Goal: Task Accomplishment & Management: Manage account settings

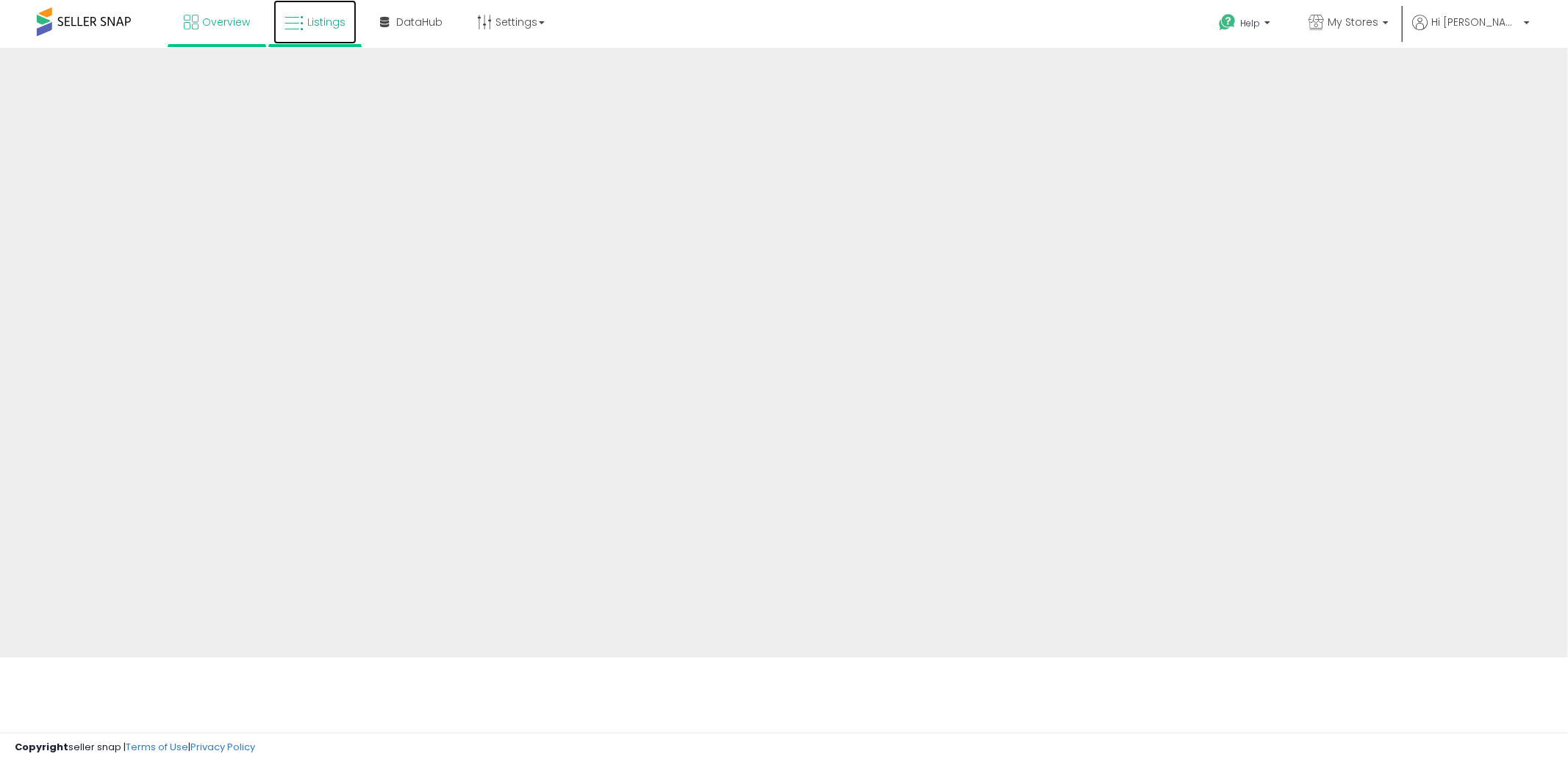
click at [308, 24] on span "Listings" at bounding box center [327, 22] width 38 height 15
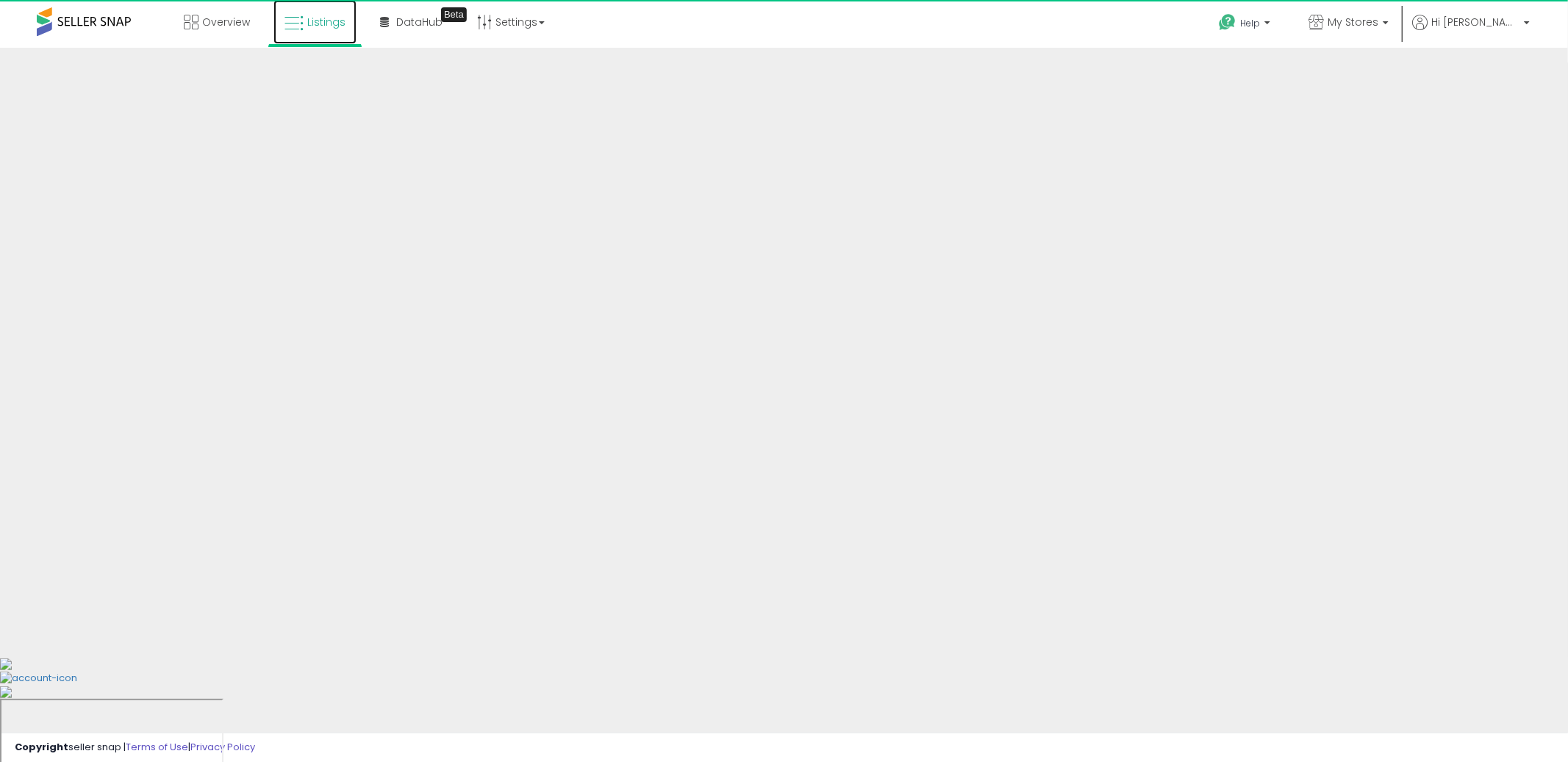
click at [309, 27] on span "Listings" at bounding box center [327, 22] width 38 height 15
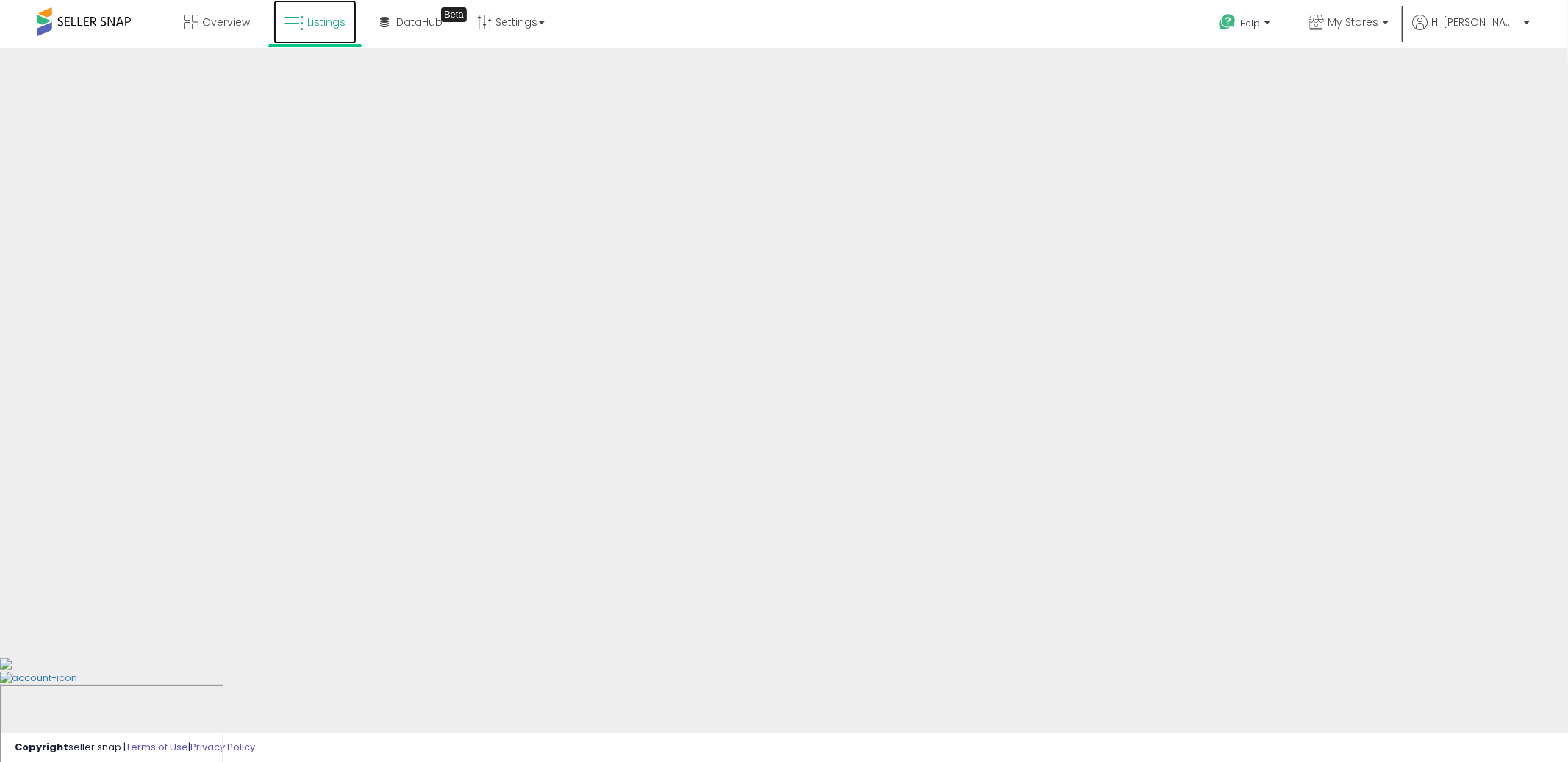
click at [329, 40] on link "Listings" at bounding box center [315, 22] width 83 height 44
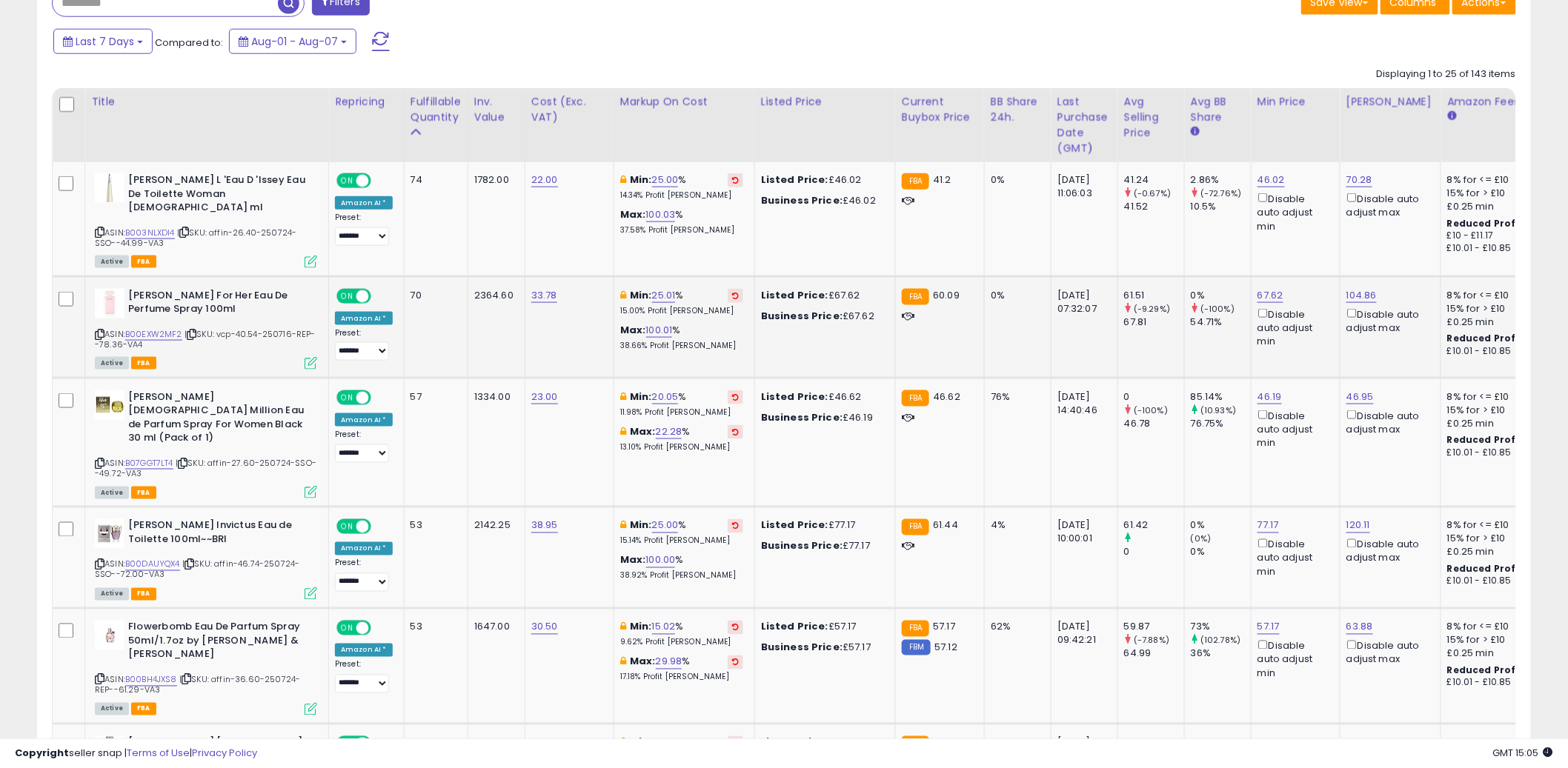
scroll to position [414, 0]
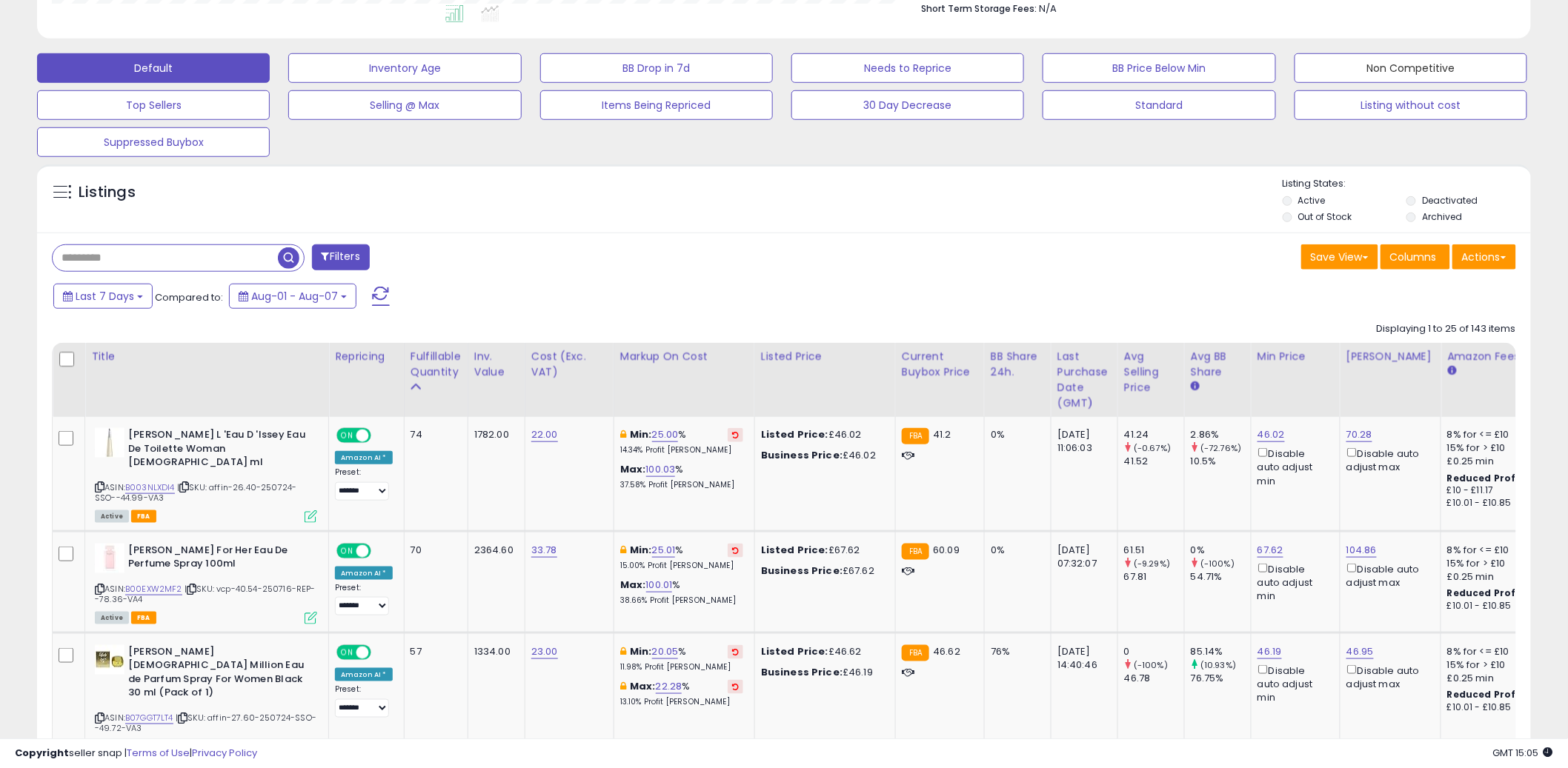
drag, startPoint x: 1408, startPoint y: 60, endPoint x: 1403, endPoint y: 82, distance: 22.6
click at [521, 59] on button "Non Competitive" at bounding box center [404, 68] width 232 height 30
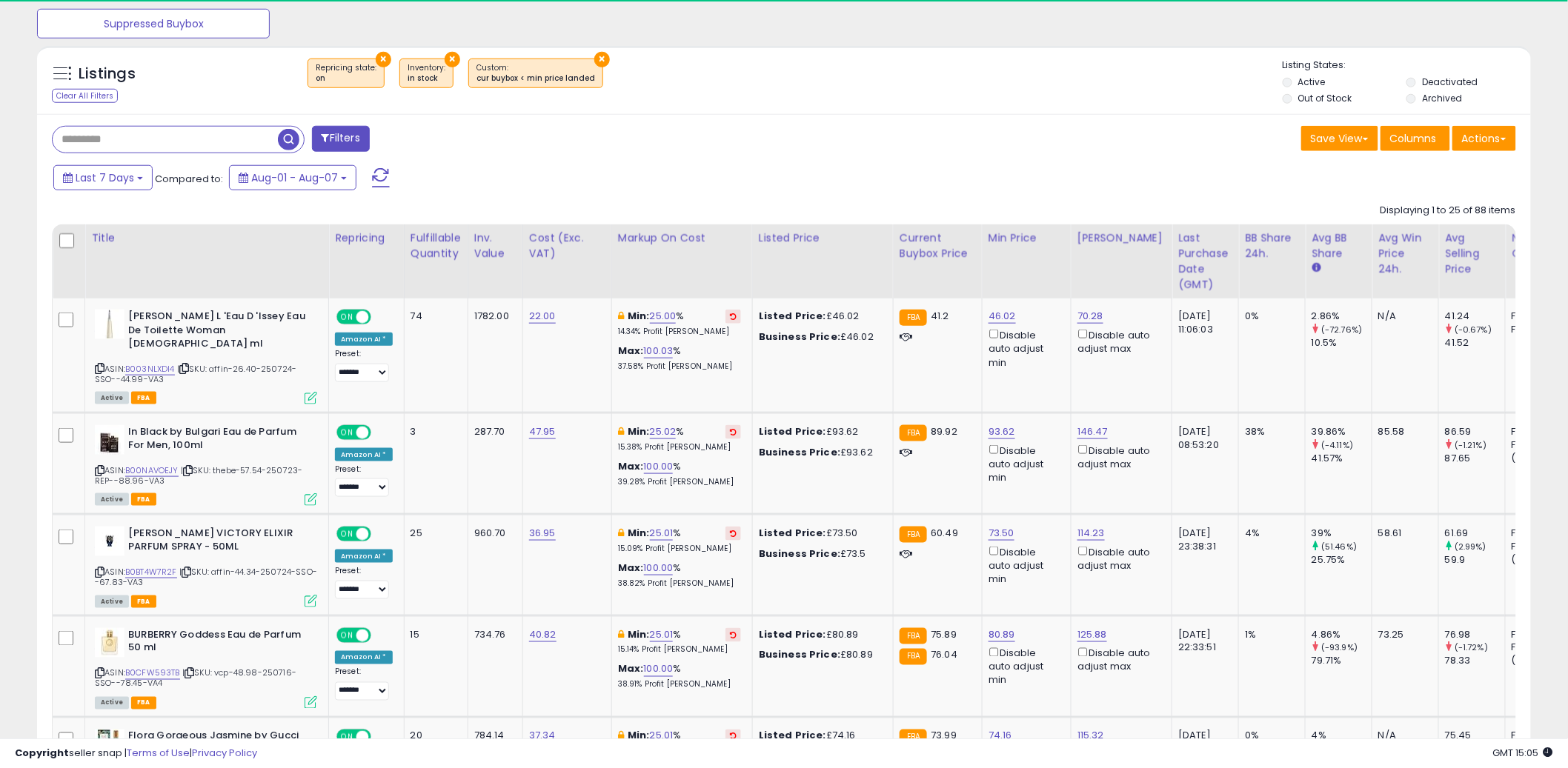
scroll to position [304, 867]
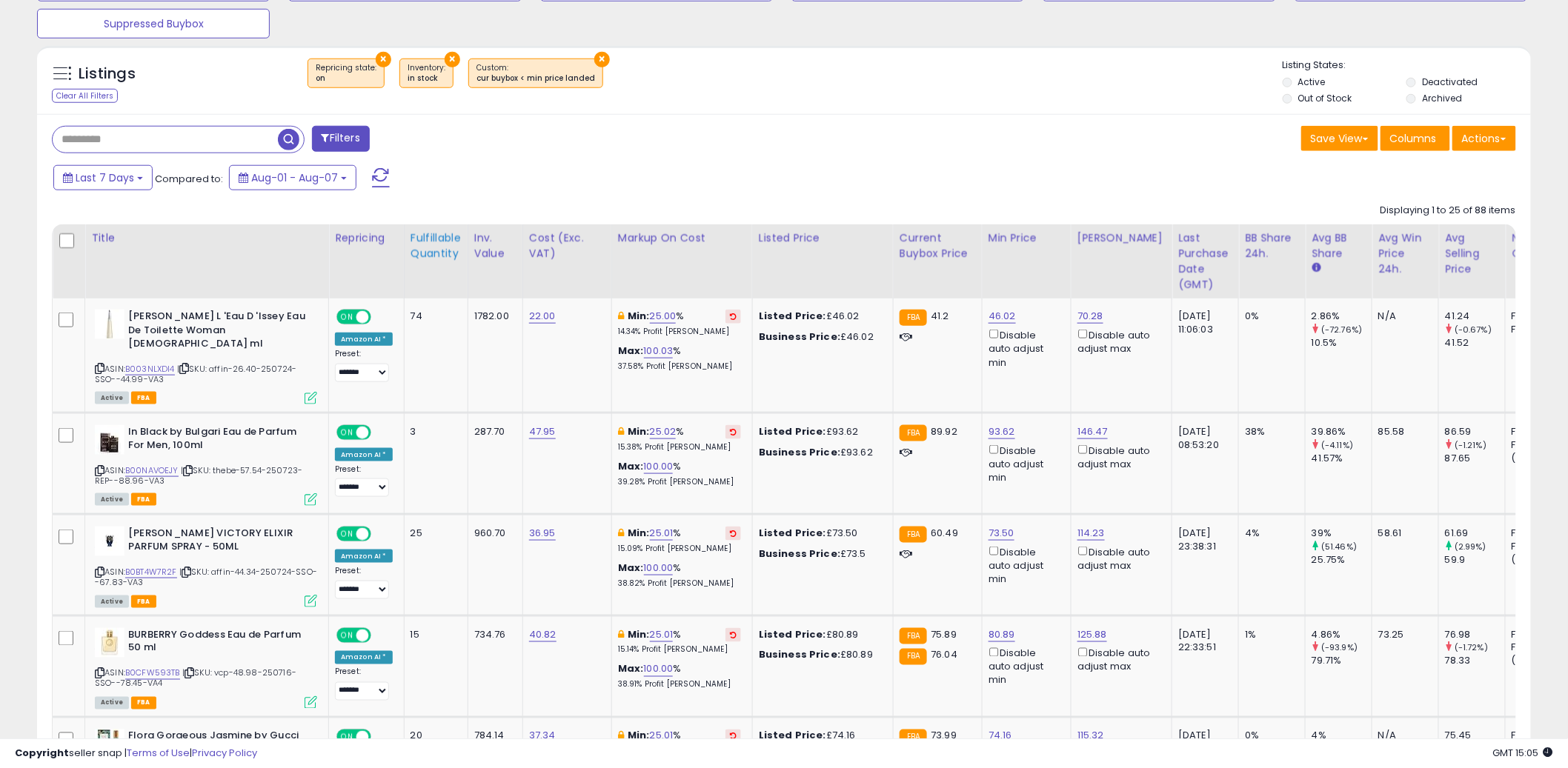
click at [437, 232] on div "Fulfillable Quantity" at bounding box center [435, 246] width 51 height 31
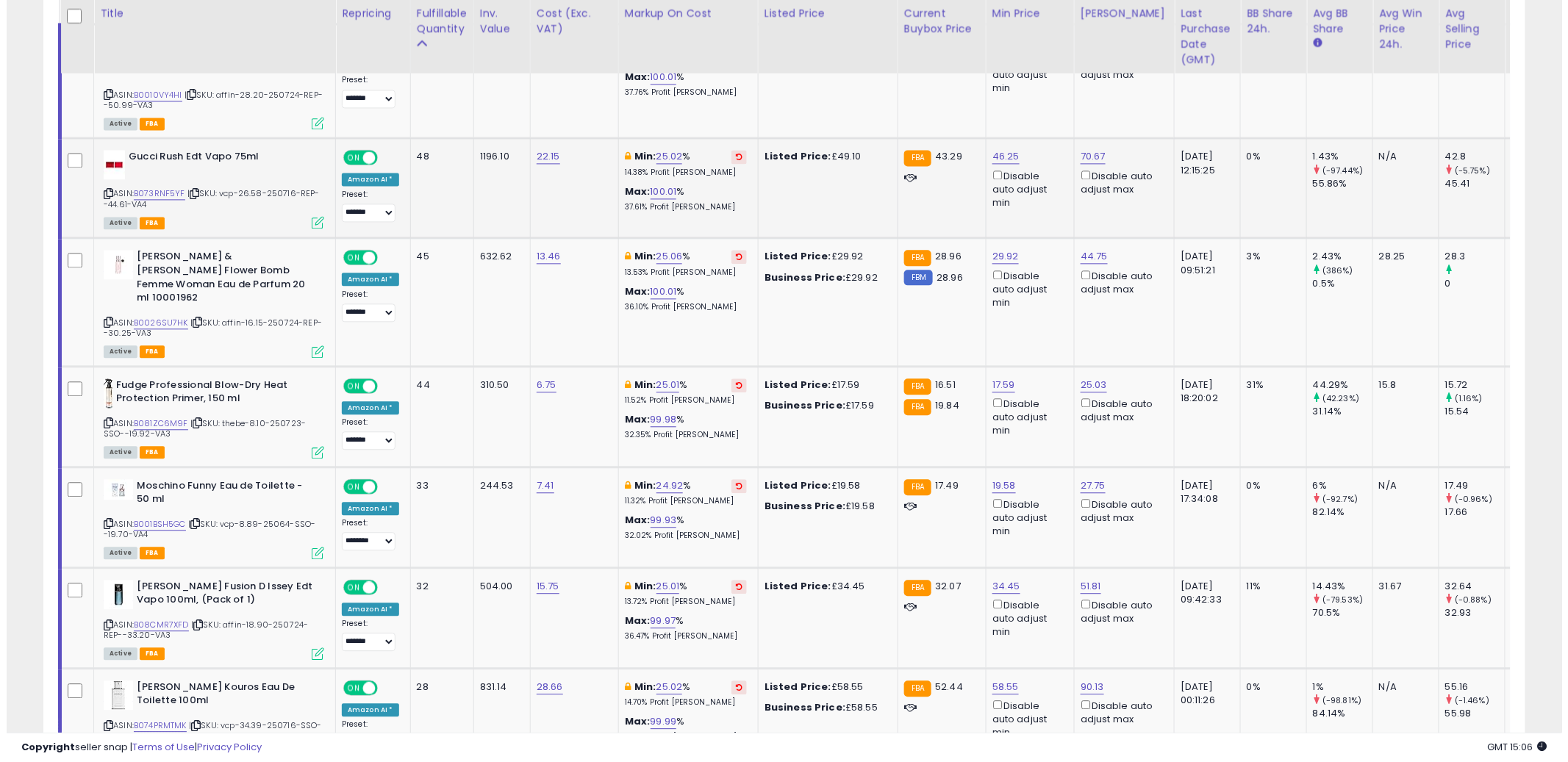
scroll to position [1511, 0]
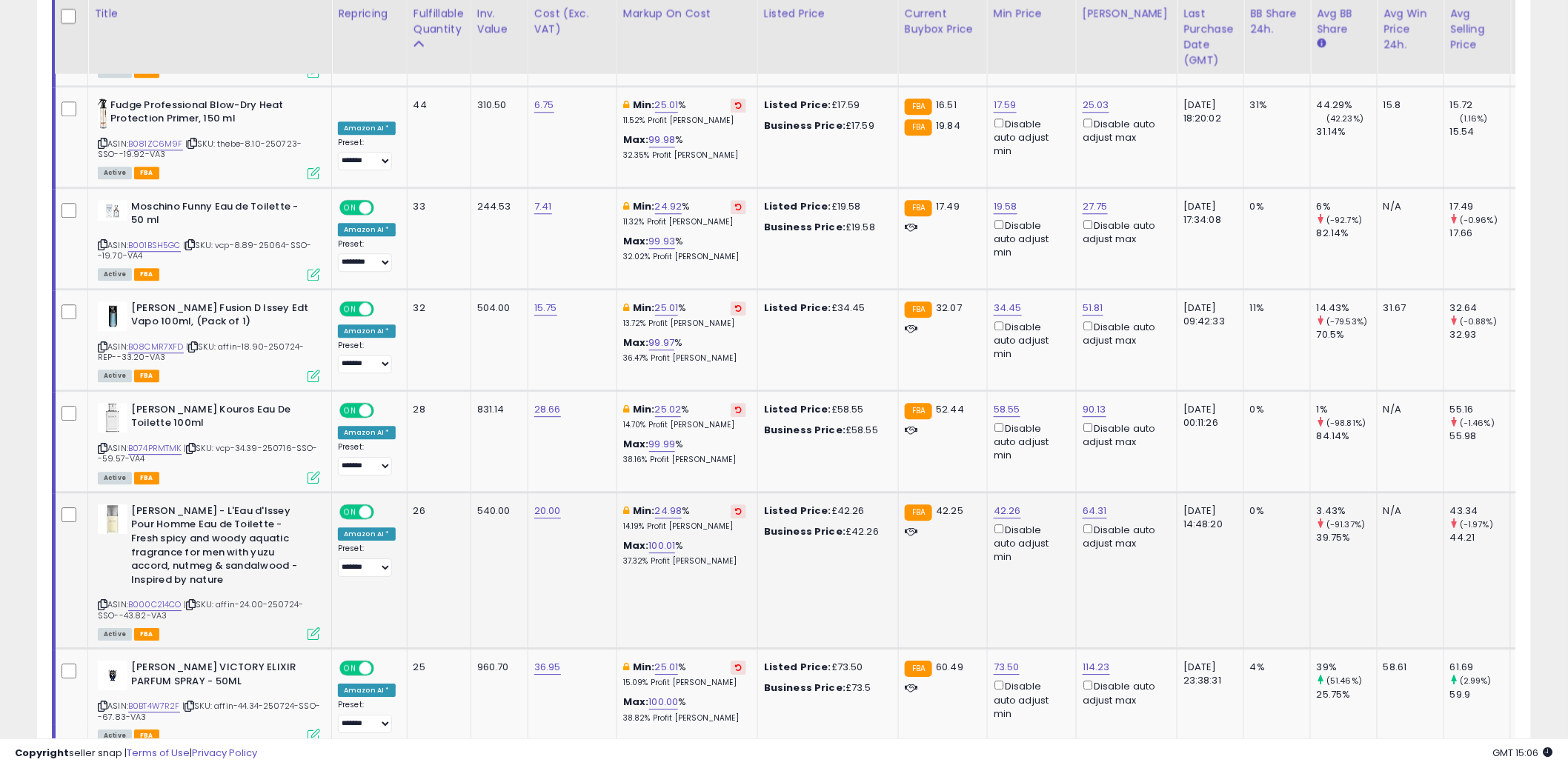
click at [313, 628] on icon at bounding box center [313, 634] width 12 height 12
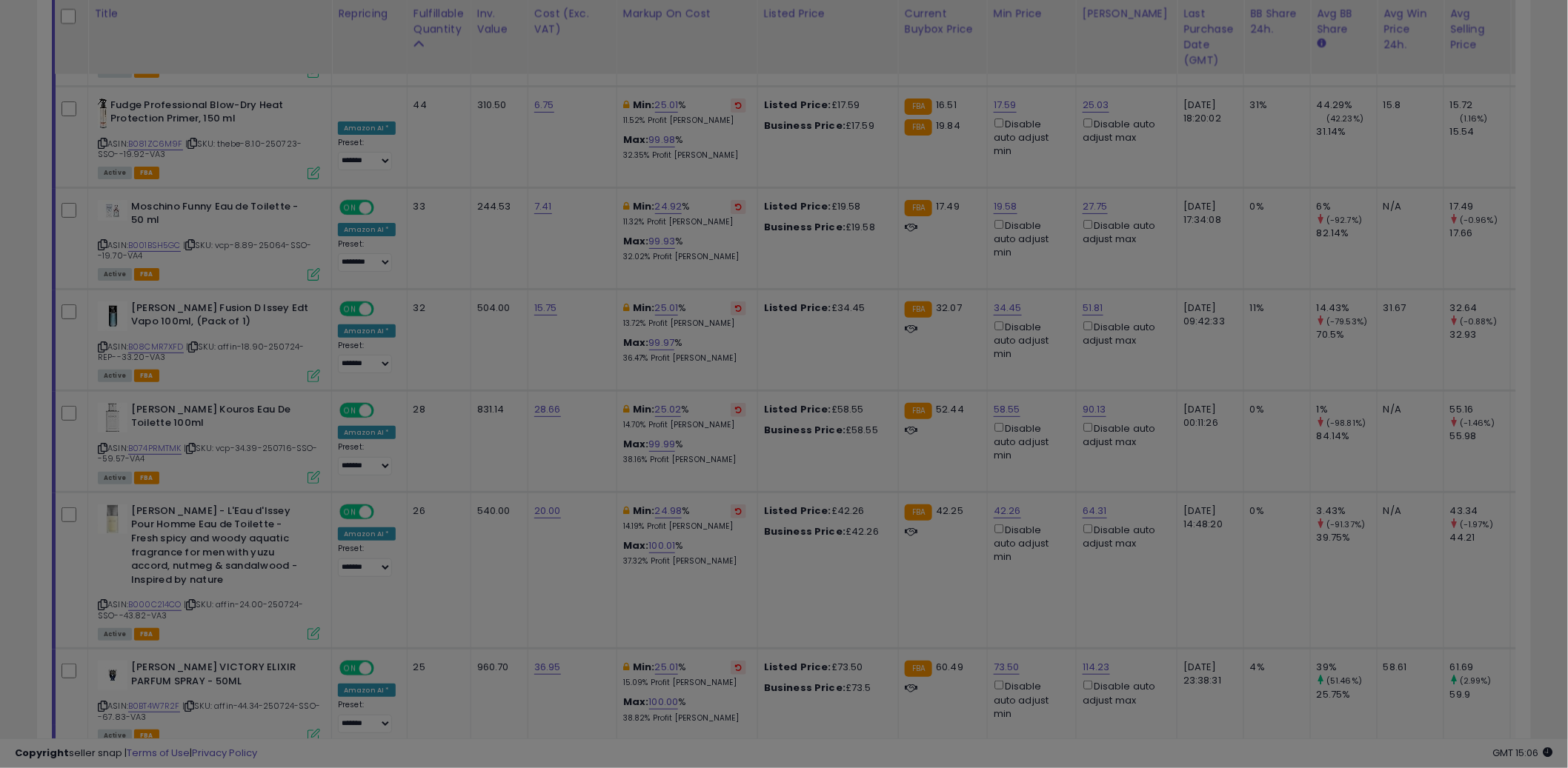
scroll to position [304, 875]
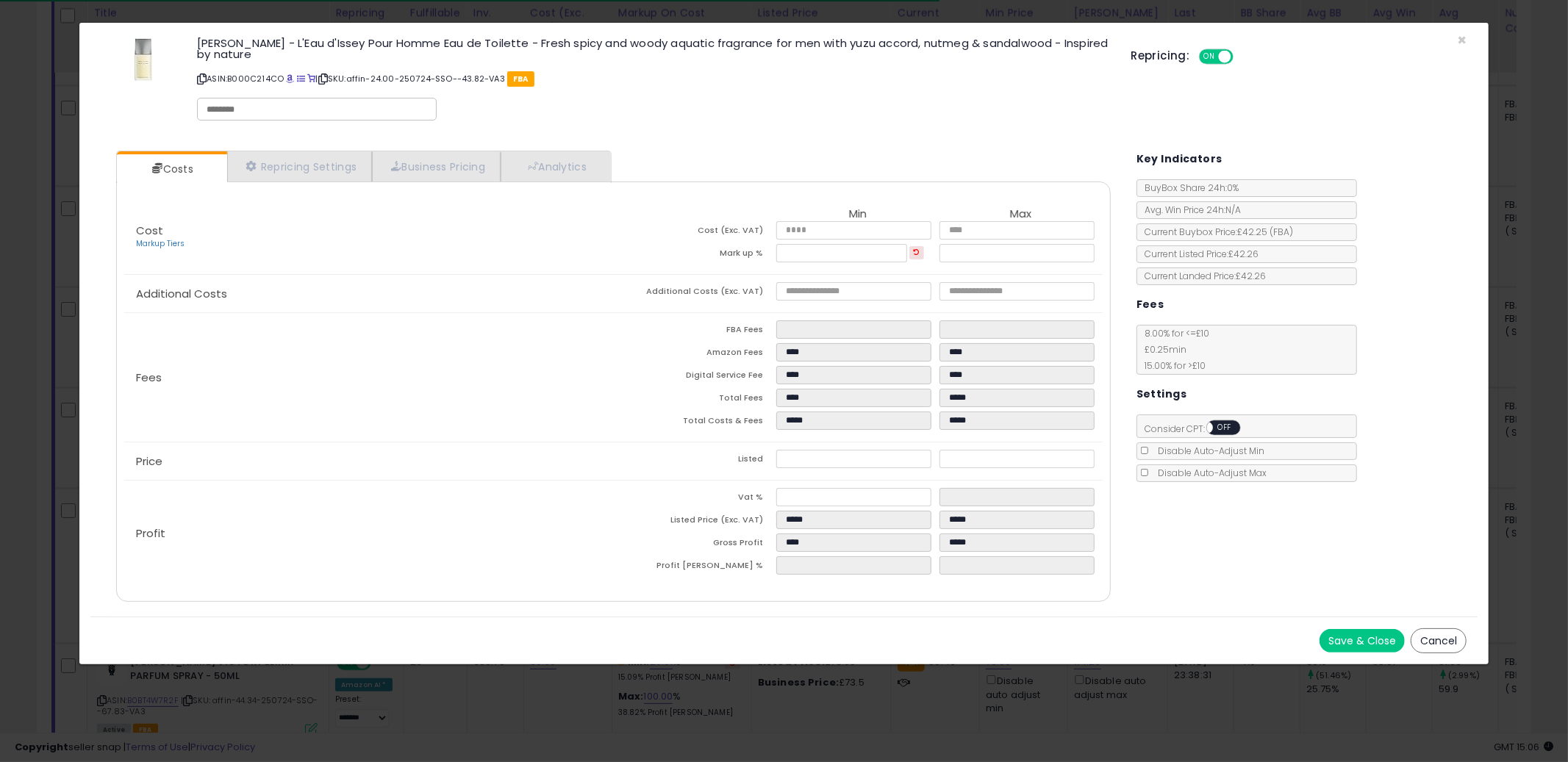
click at [1446, 646] on button "Cancel" at bounding box center [1438, 641] width 56 height 25
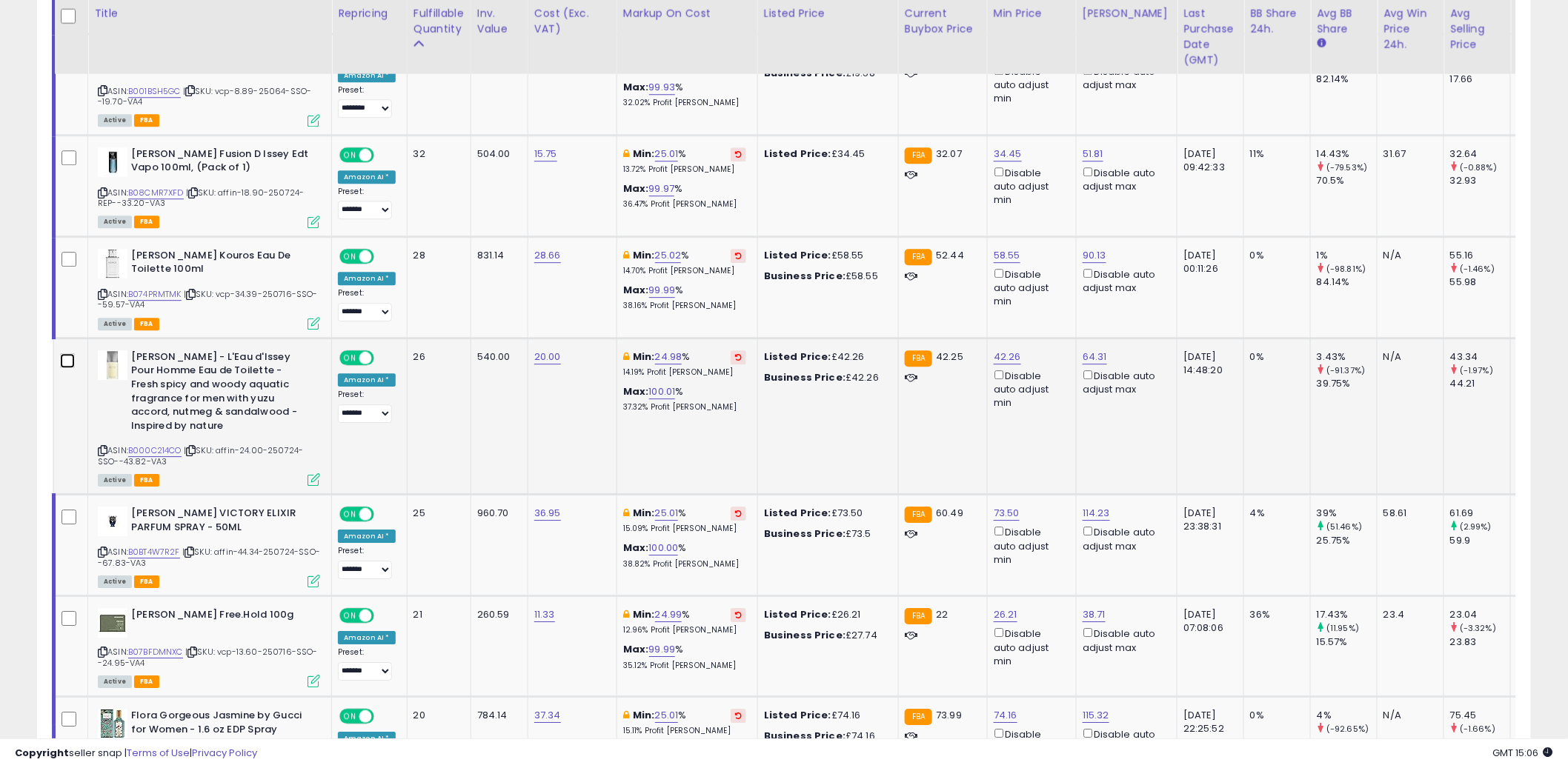
scroll to position [1862, 0]
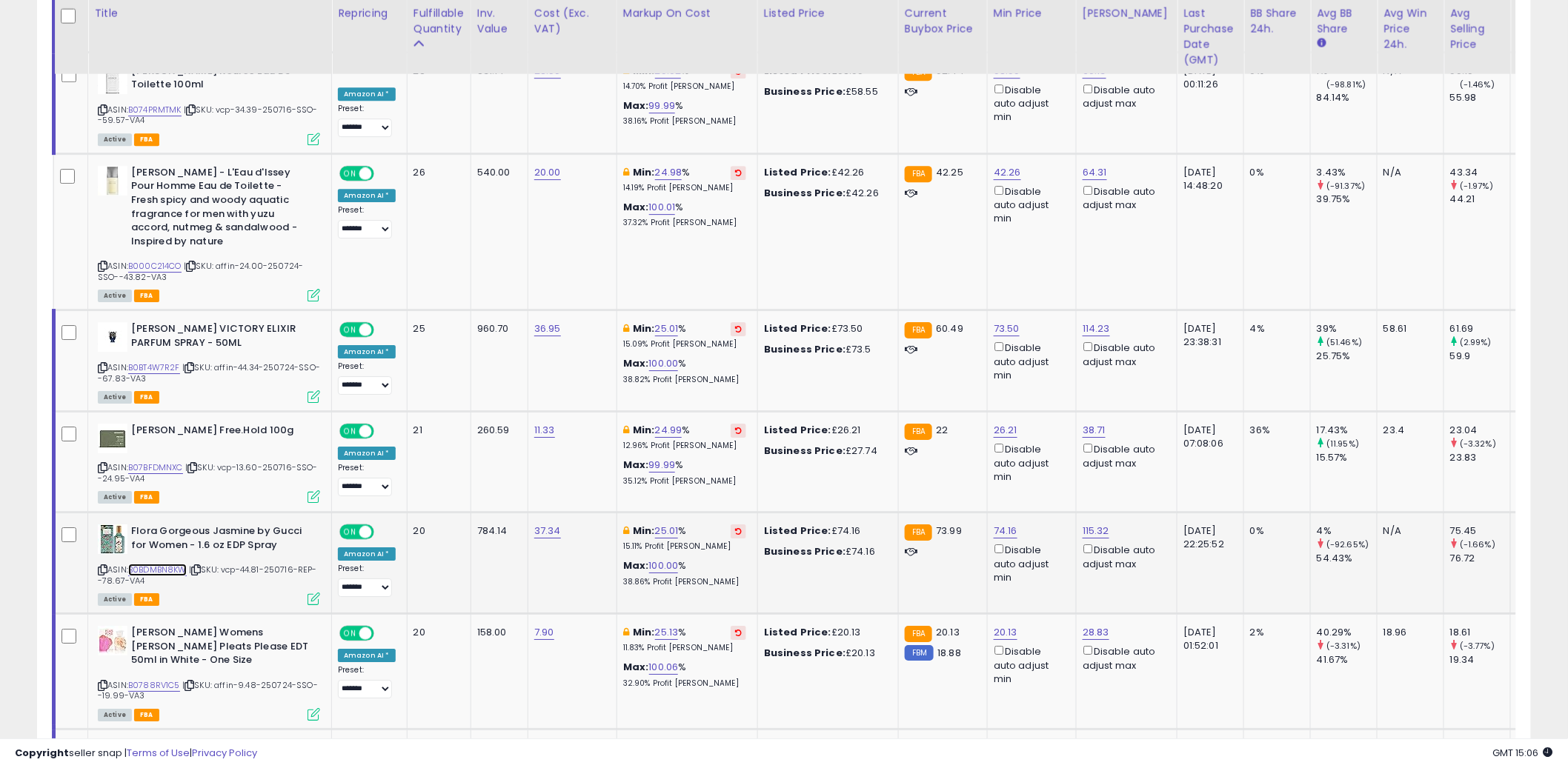
click at [165, 564] on link "B0BDMBN8KW" at bounding box center [157, 570] width 58 height 12
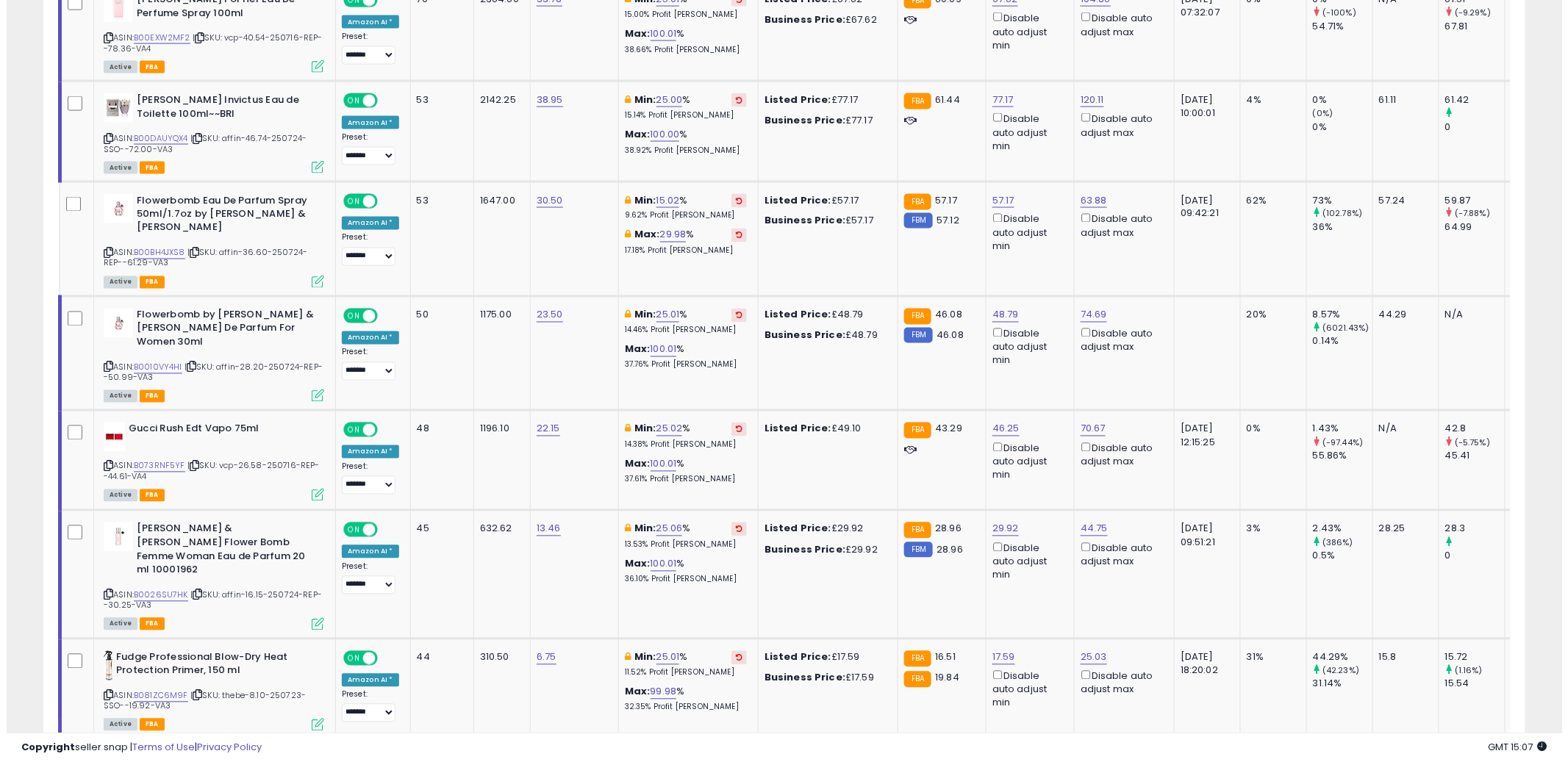
scroll to position [527, 0]
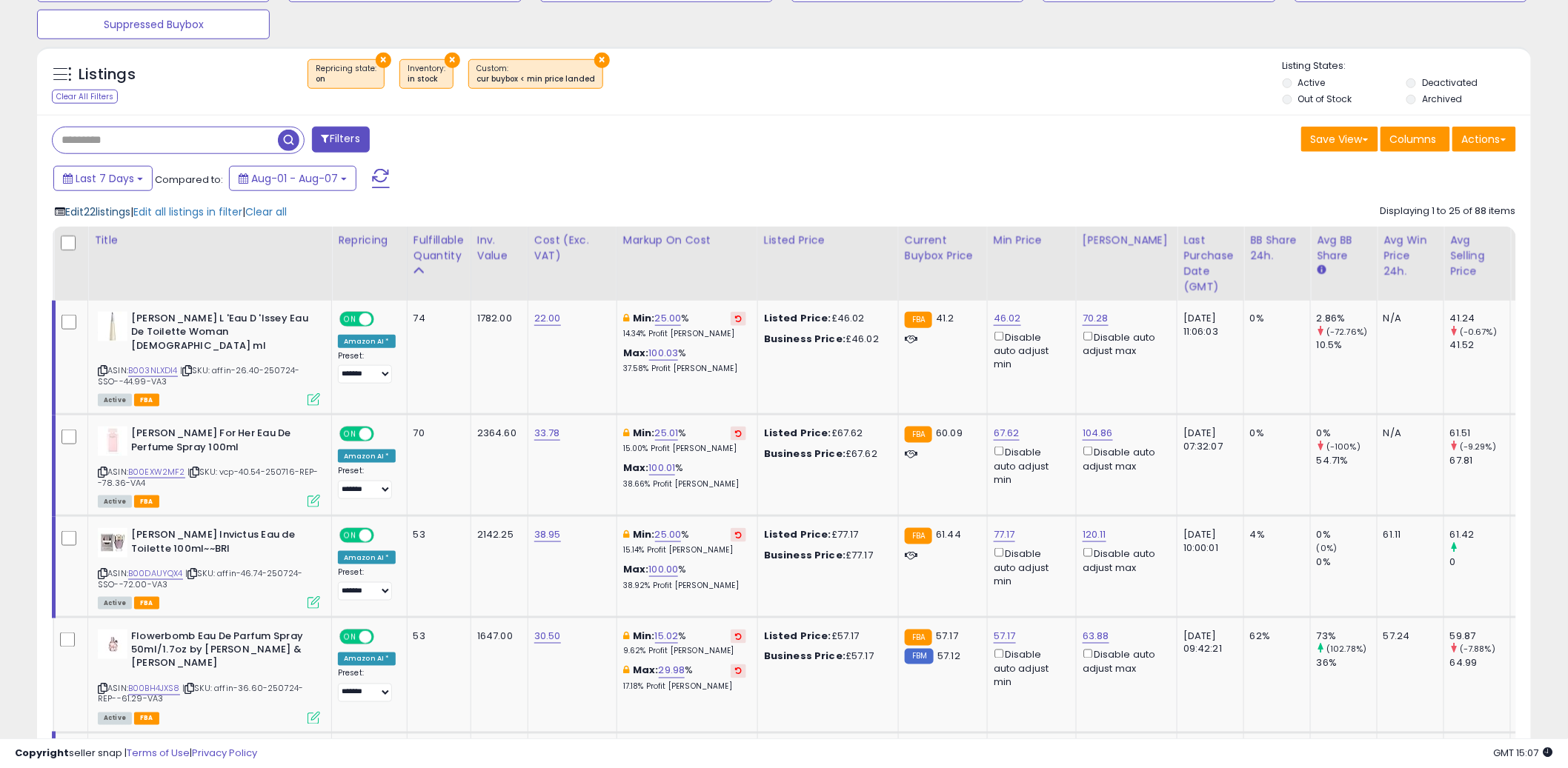
click at [102, 207] on span "Edit 22 listings" at bounding box center [98, 212] width 65 height 15
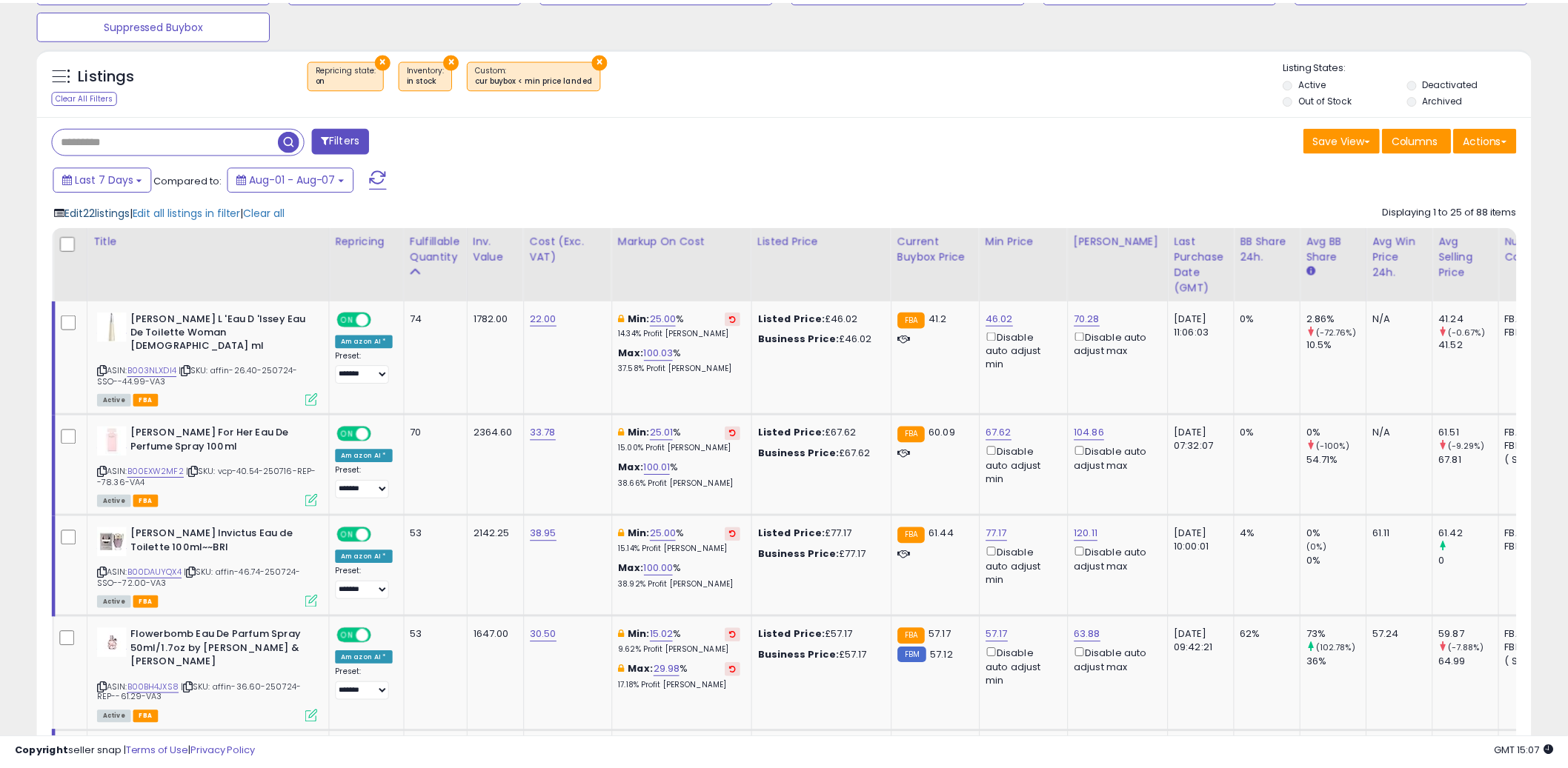
scroll to position [304, 875]
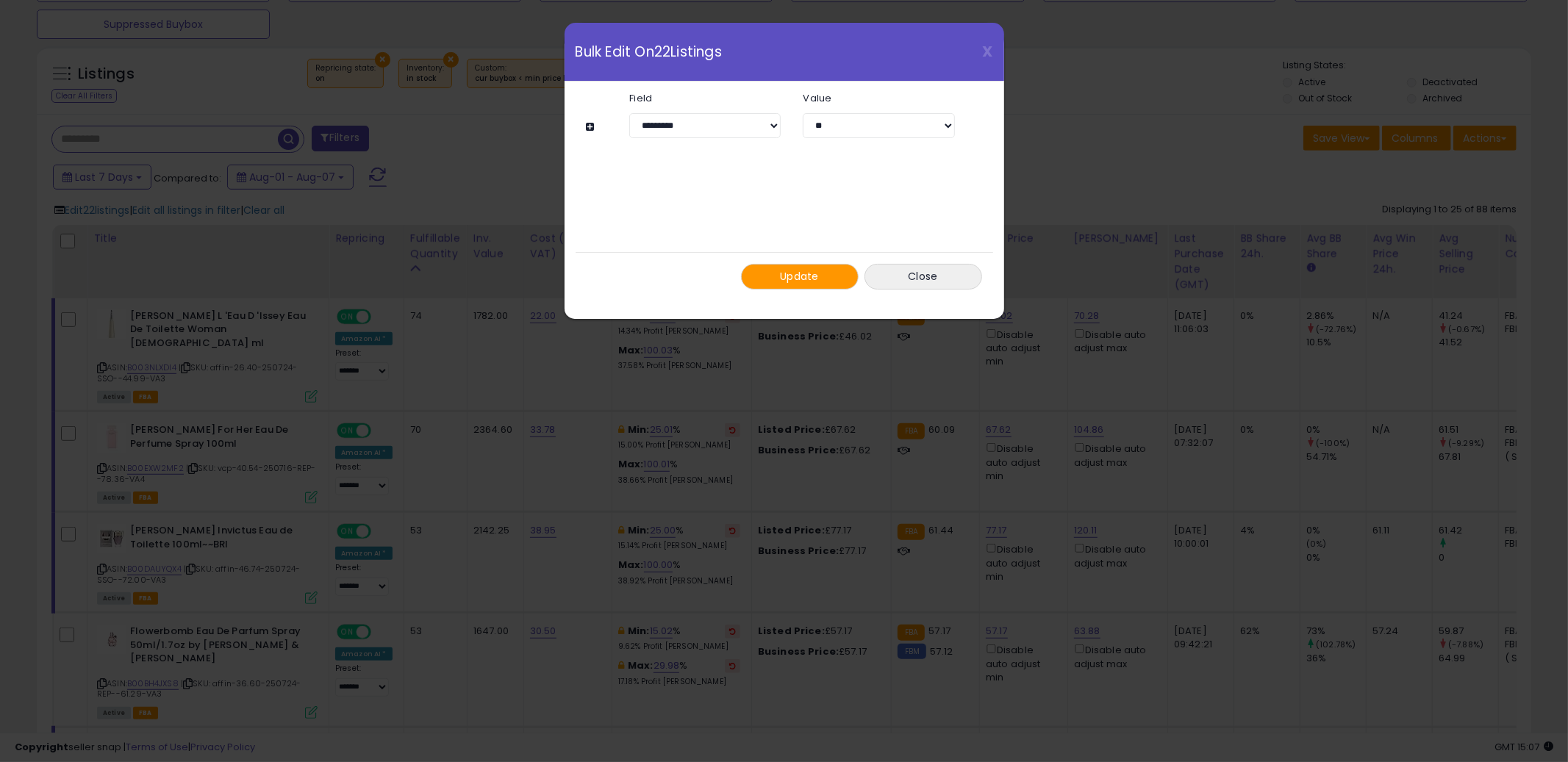
click at [594, 128] on button at bounding box center [593, 126] width 12 height 11
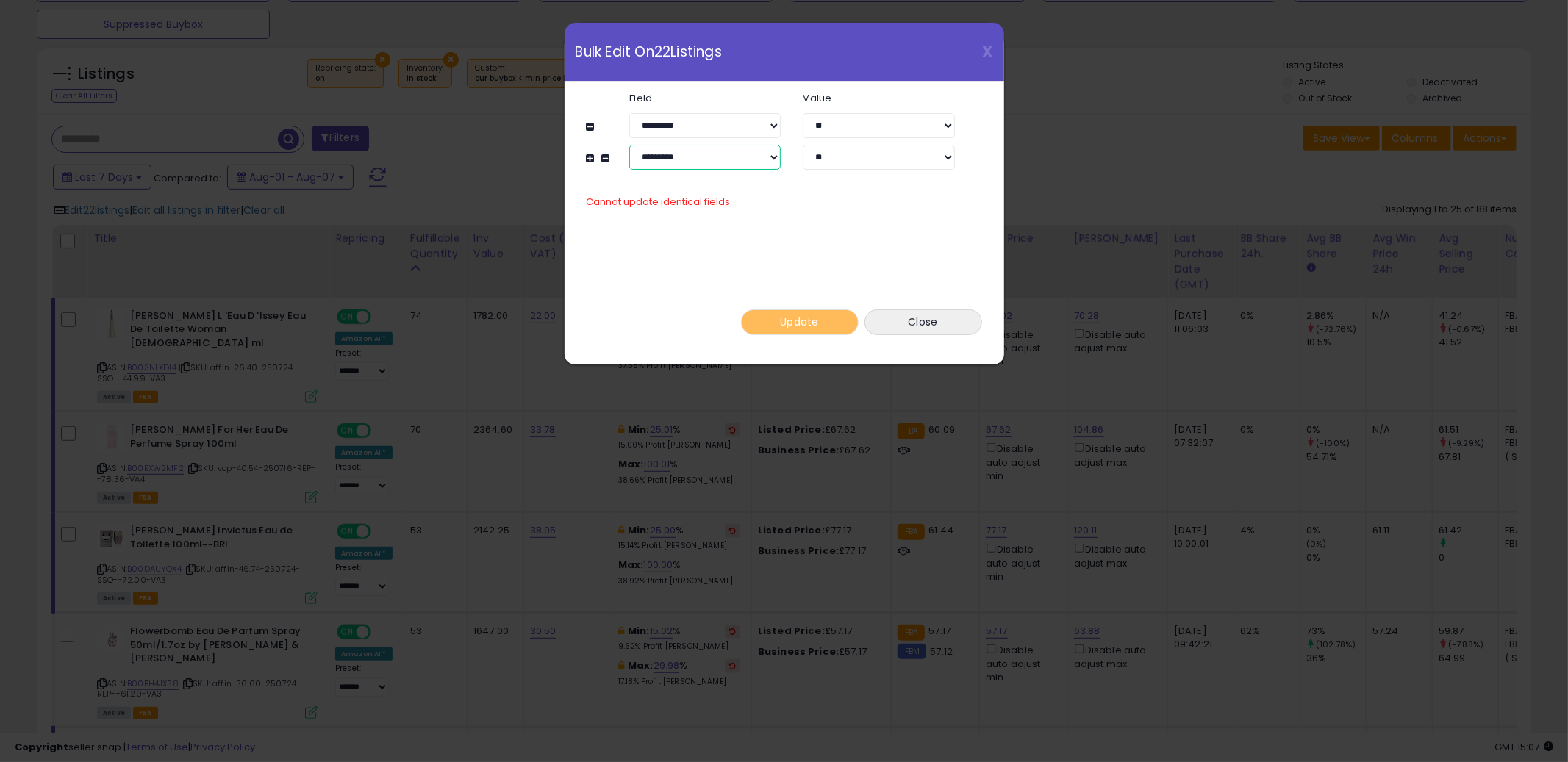
click at [722, 162] on select "**********" at bounding box center [704, 157] width 151 height 25
select select "**********"
click at [629, 145] on select "**********" at bounding box center [704, 157] width 151 height 25
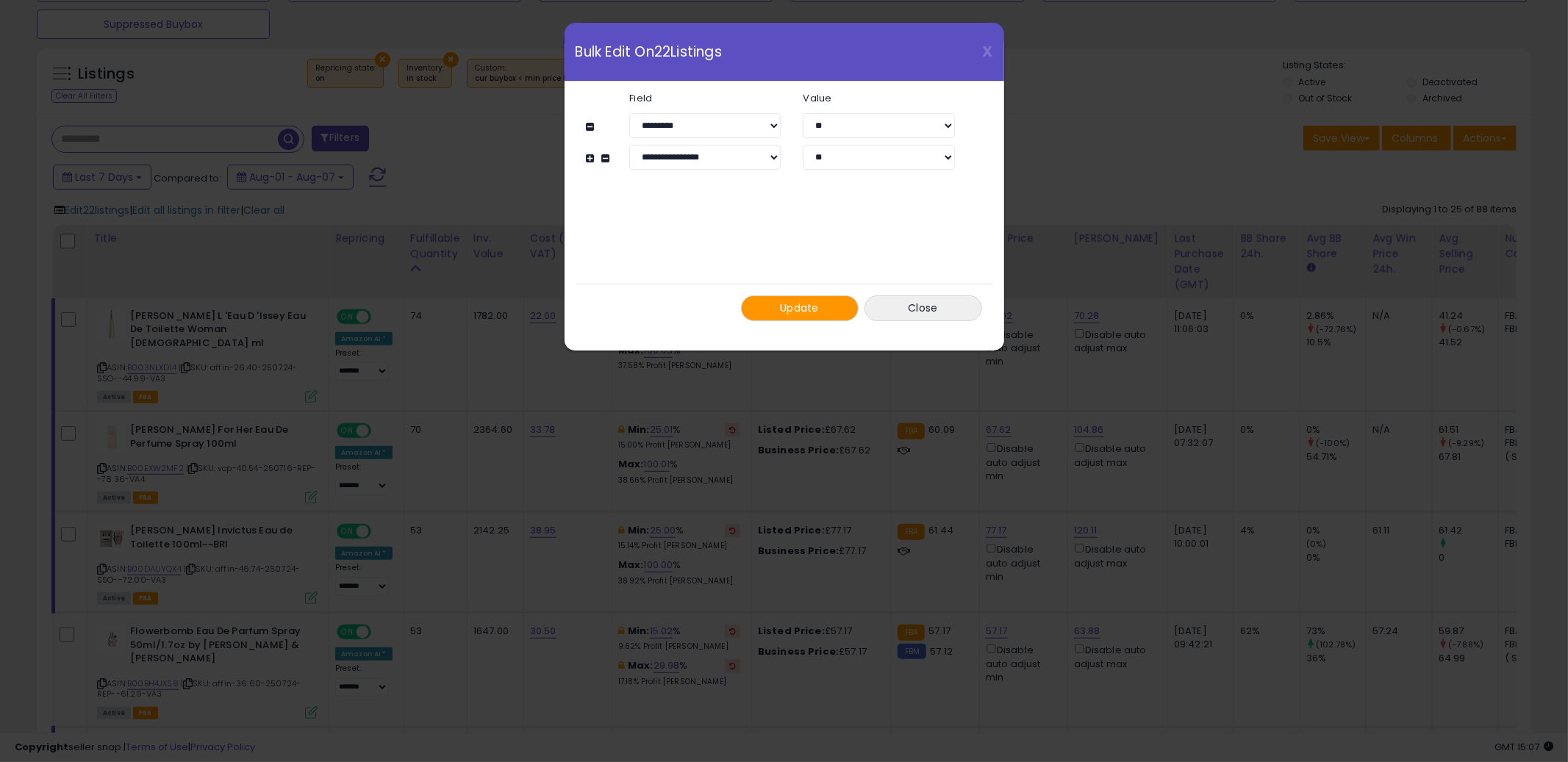
click at [585, 158] on div at bounding box center [797, 154] width 443 height 18
drag, startPoint x: 591, startPoint y: 160, endPoint x: 631, endPoint y: 171, distance: 41.5
click at [591, 160] on button at bounding box center [593, 158] width 12 height 11
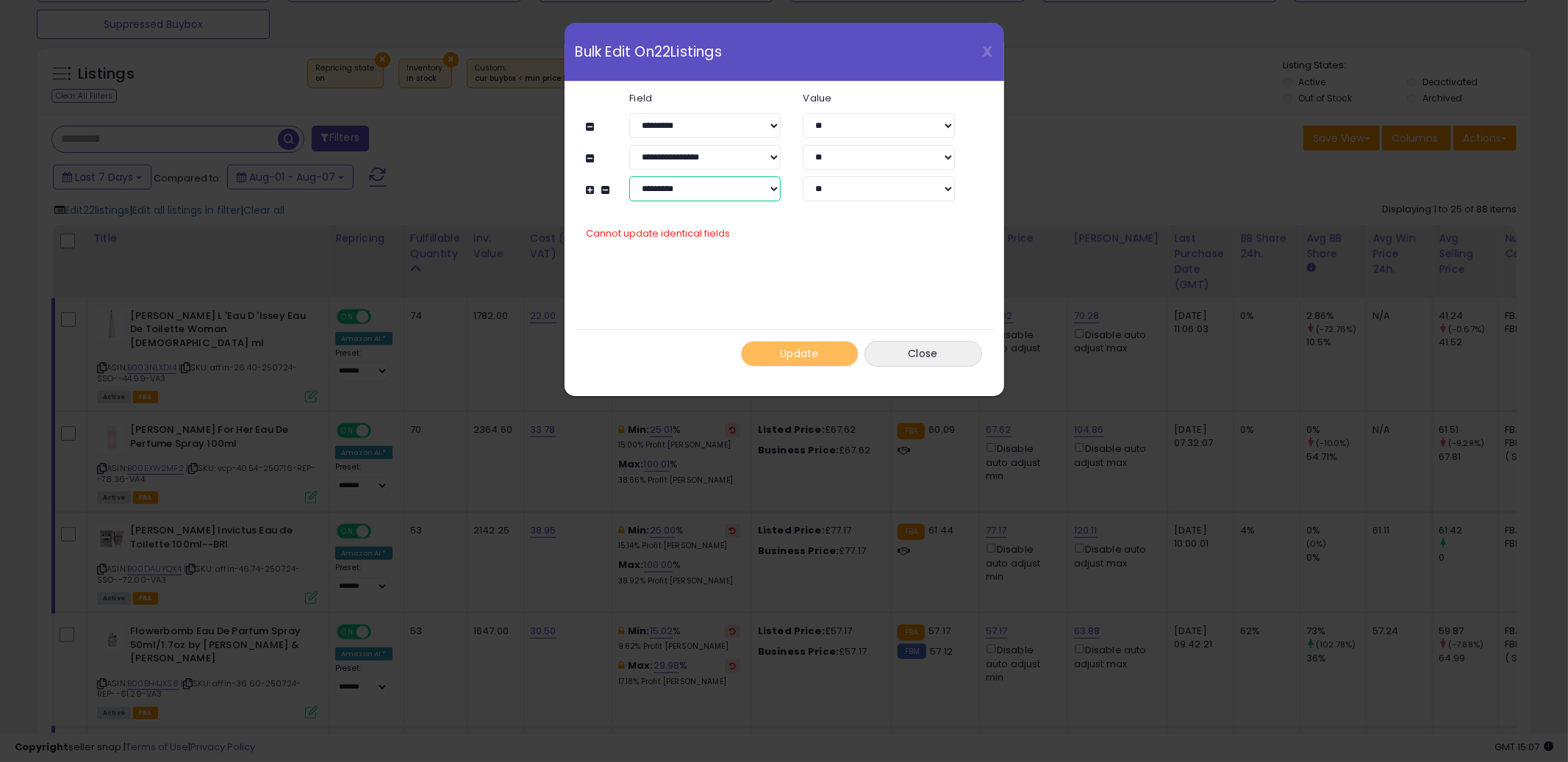
click at [719, 194] on select "**********" at bounding box center [704, 188] width 151 height 25
select select "**********"
click at [629, 176] on select "**********" at bounding box center [704, 188] width 151 height 25
click at [860, 185] on input "number" at bounding box center [878, 188] width 151 height 25
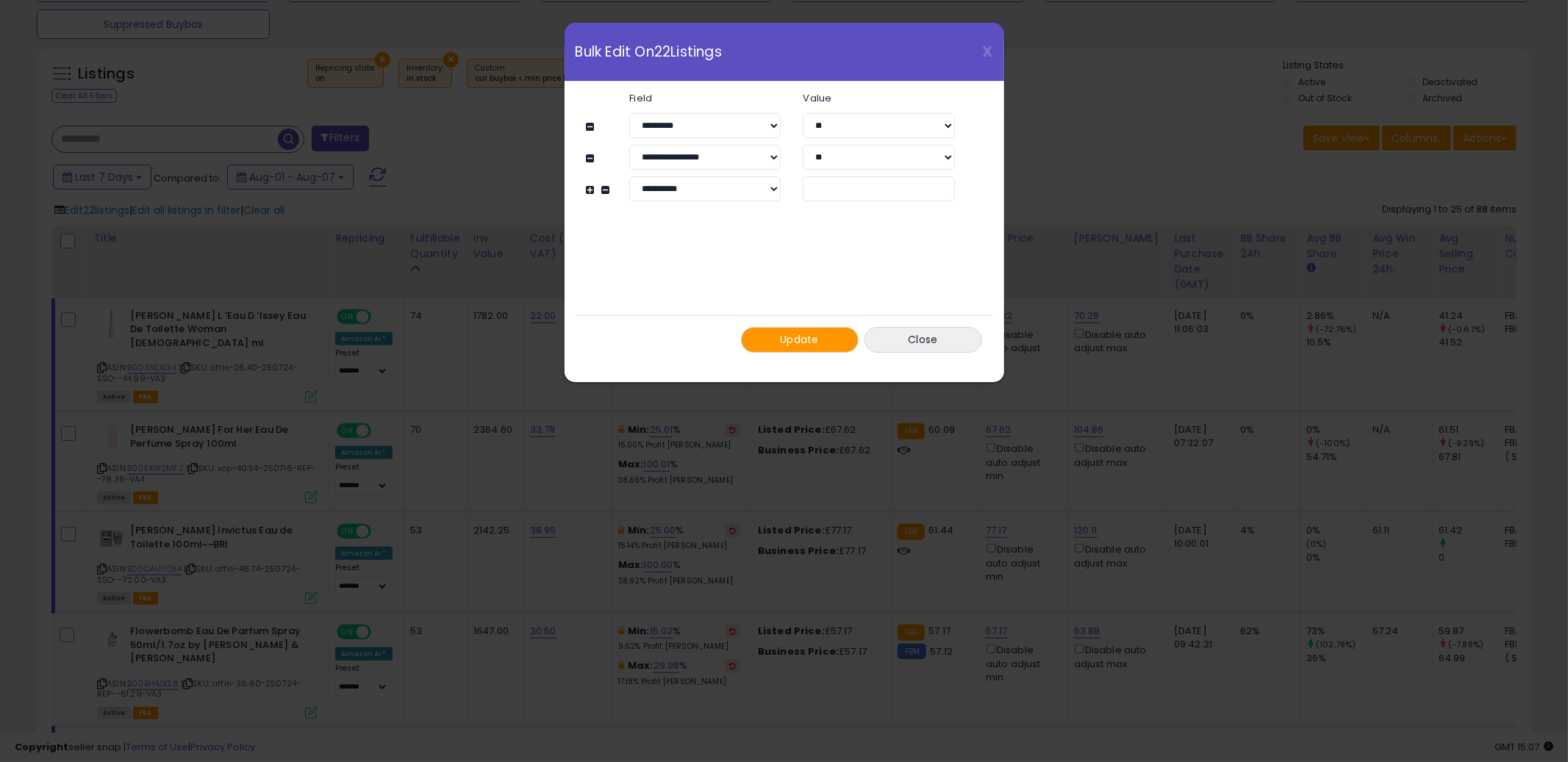
type input "**"
click at [816, 346] on span "Update" at bounding box center [799, 340] width 39 height 15
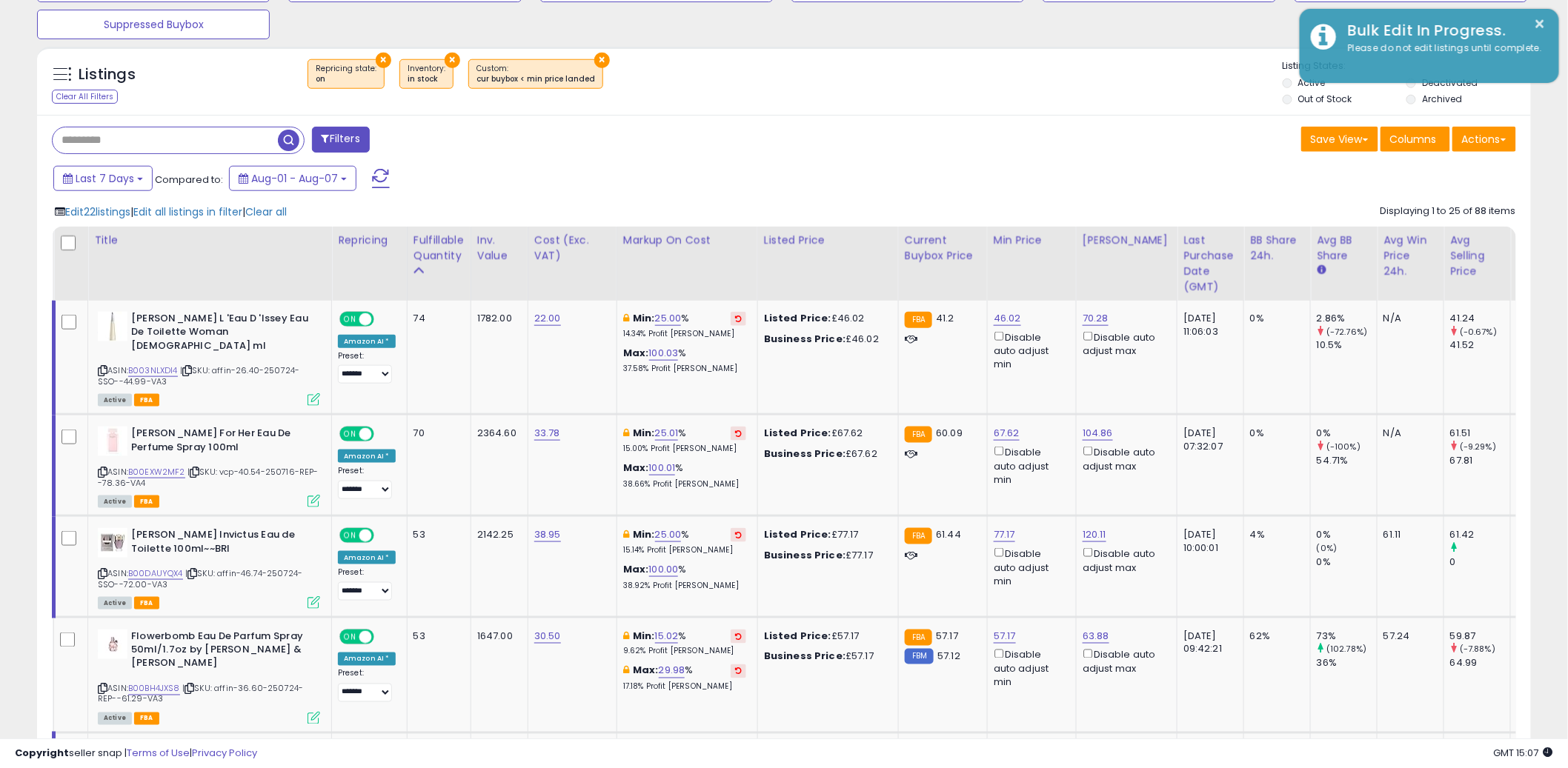
scroll to position [740616, 739949]
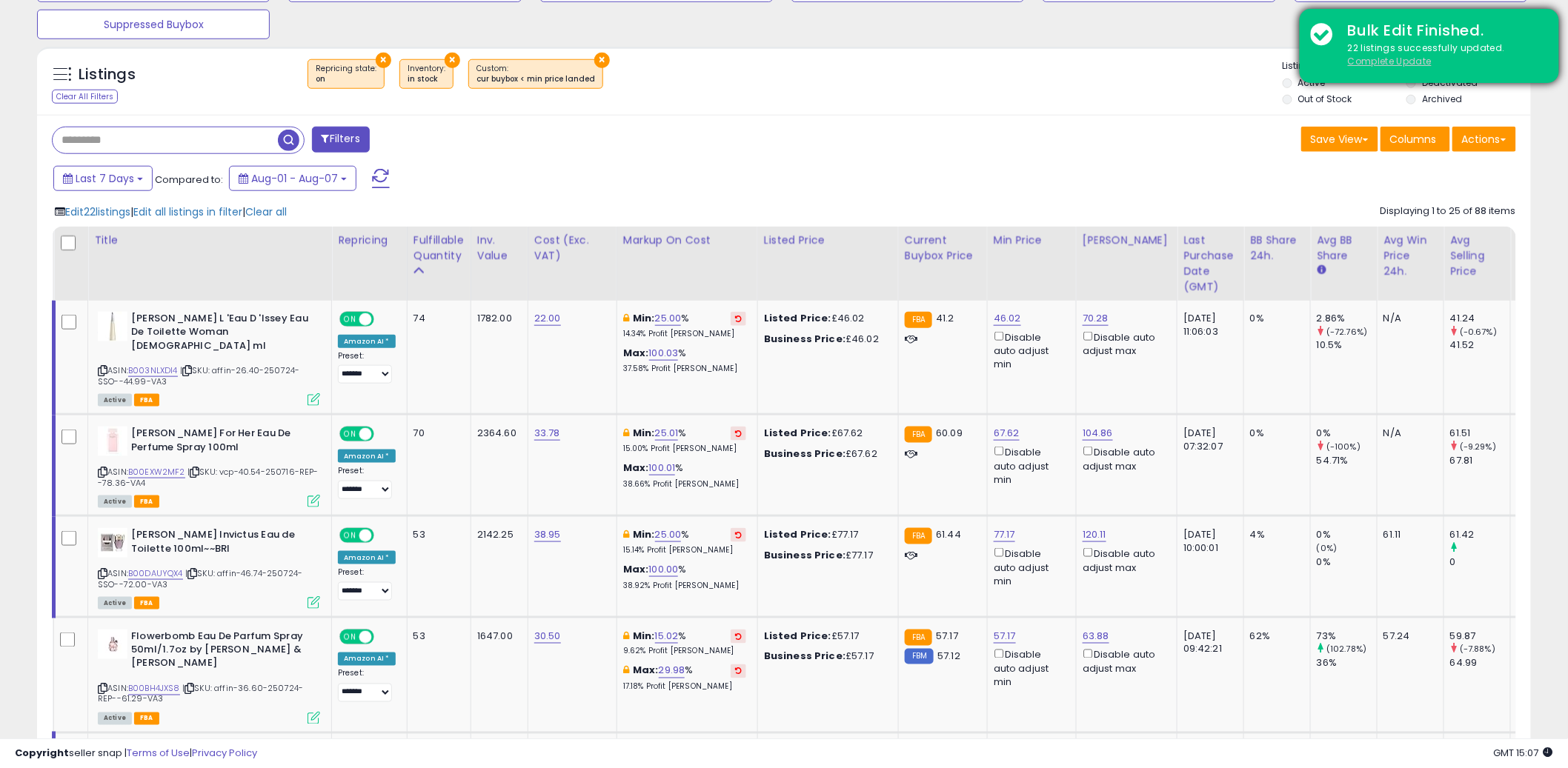
click at [1401, 57] on u "Complete Update" at bounding box center [1390, 61] width 84 height 12
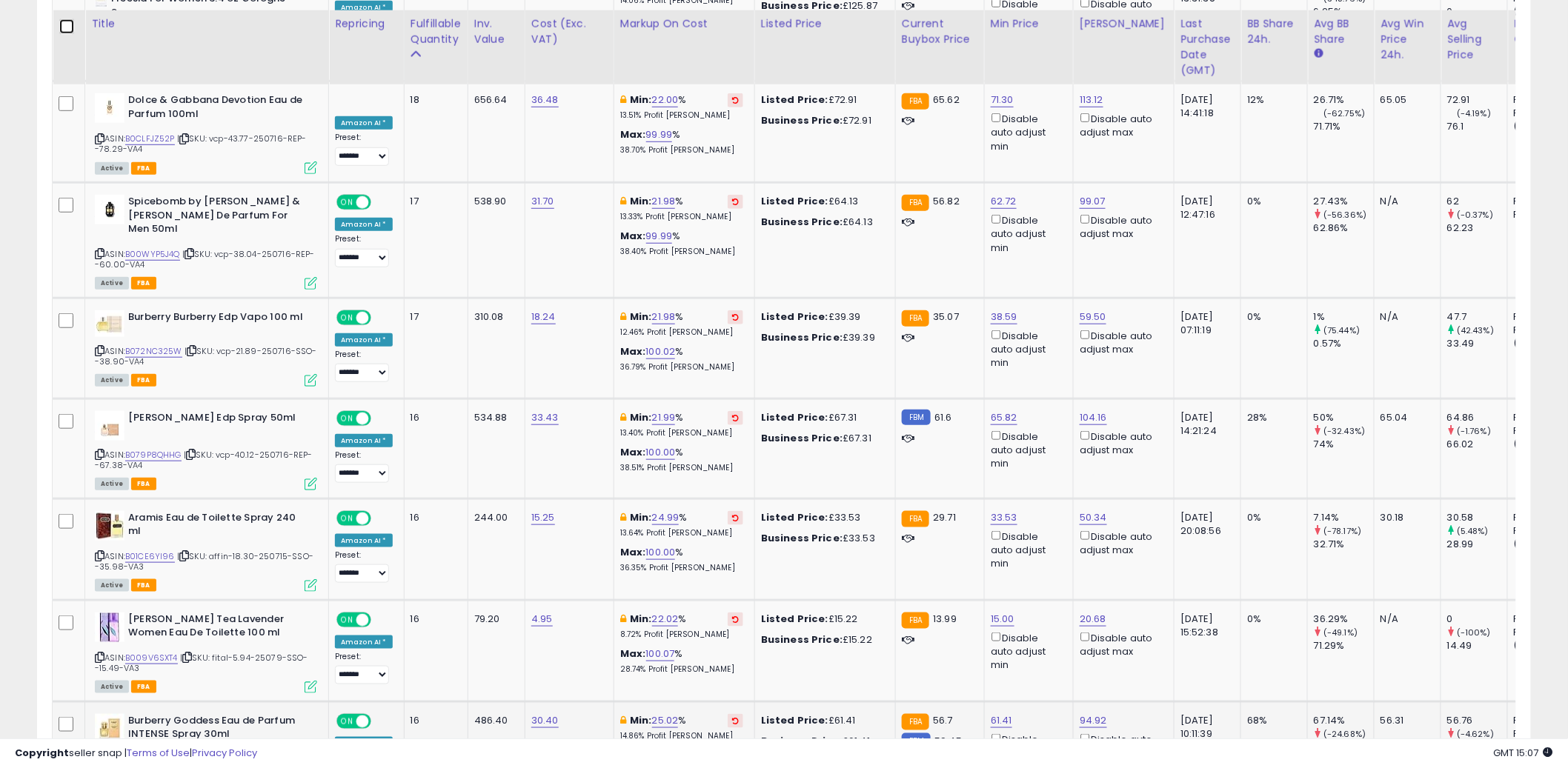
scroll to position [2810, 0]
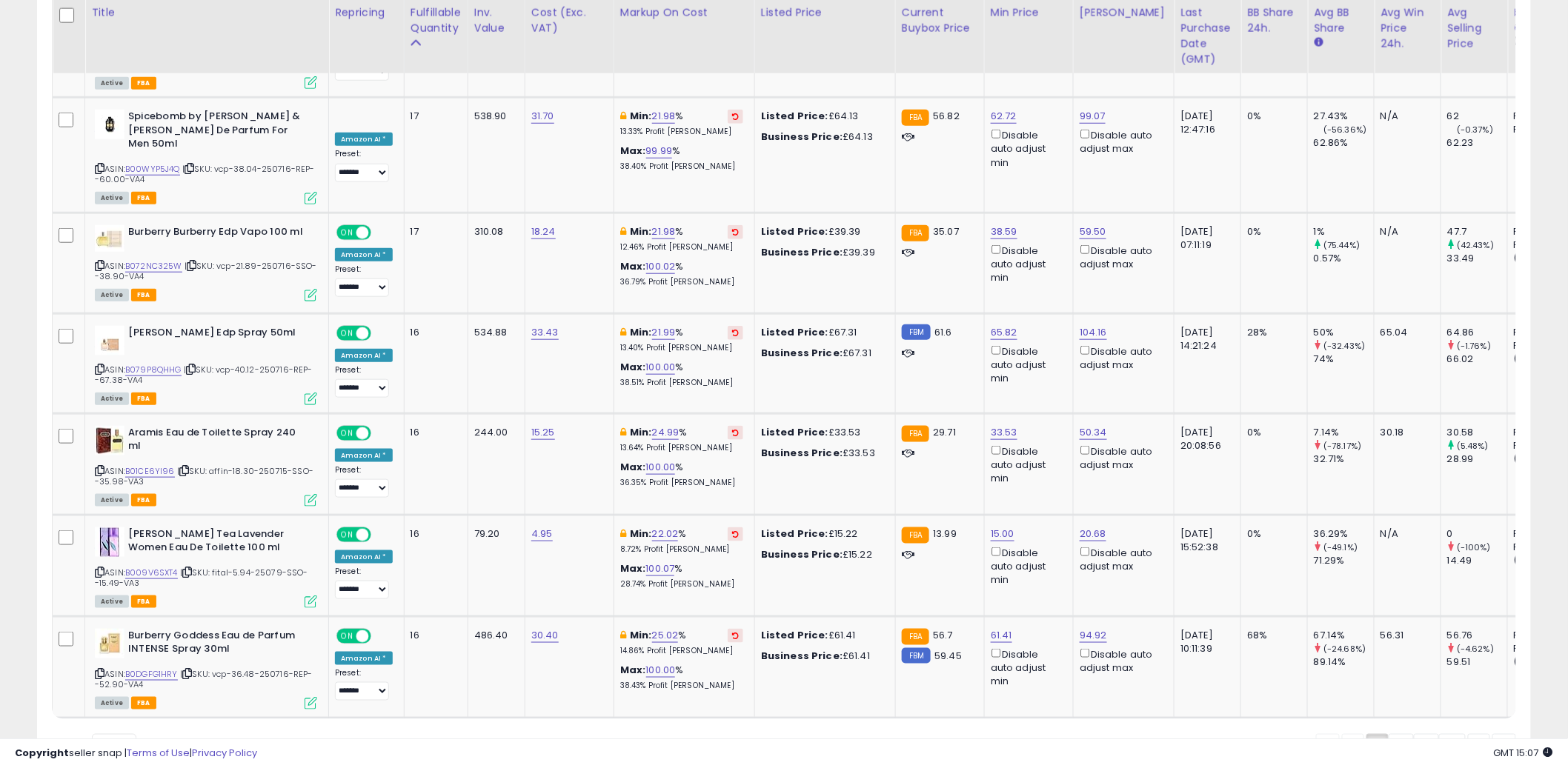
drag, startPoint x: 1403, startPoint y: 669, endPoint x: 1338, endPoint y: 673, distance: 65.1
click at [1438, 734] on link "2" at bounding box center [1451, 746] width 27 height 25
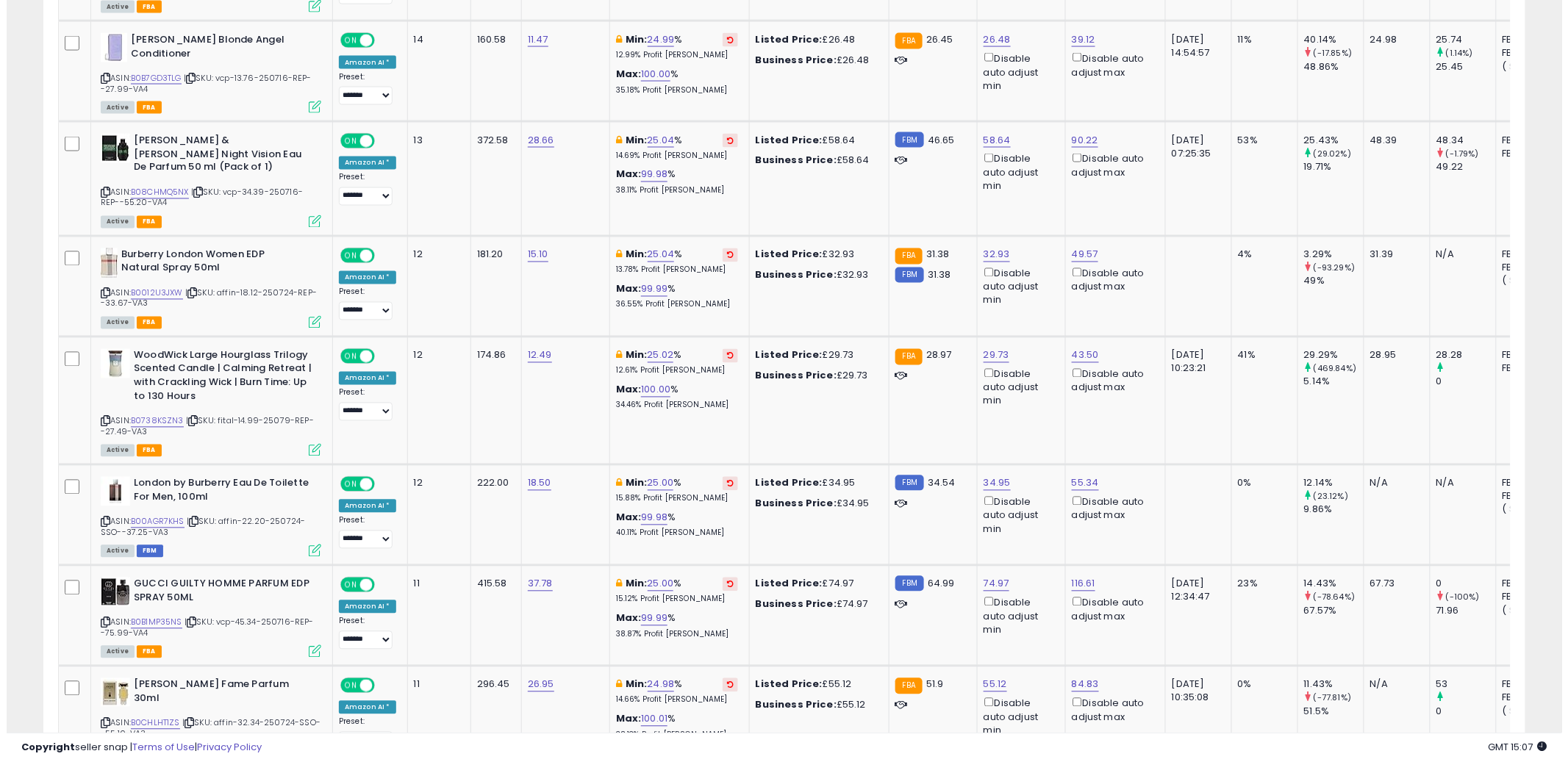
scroll to position [527, 0]
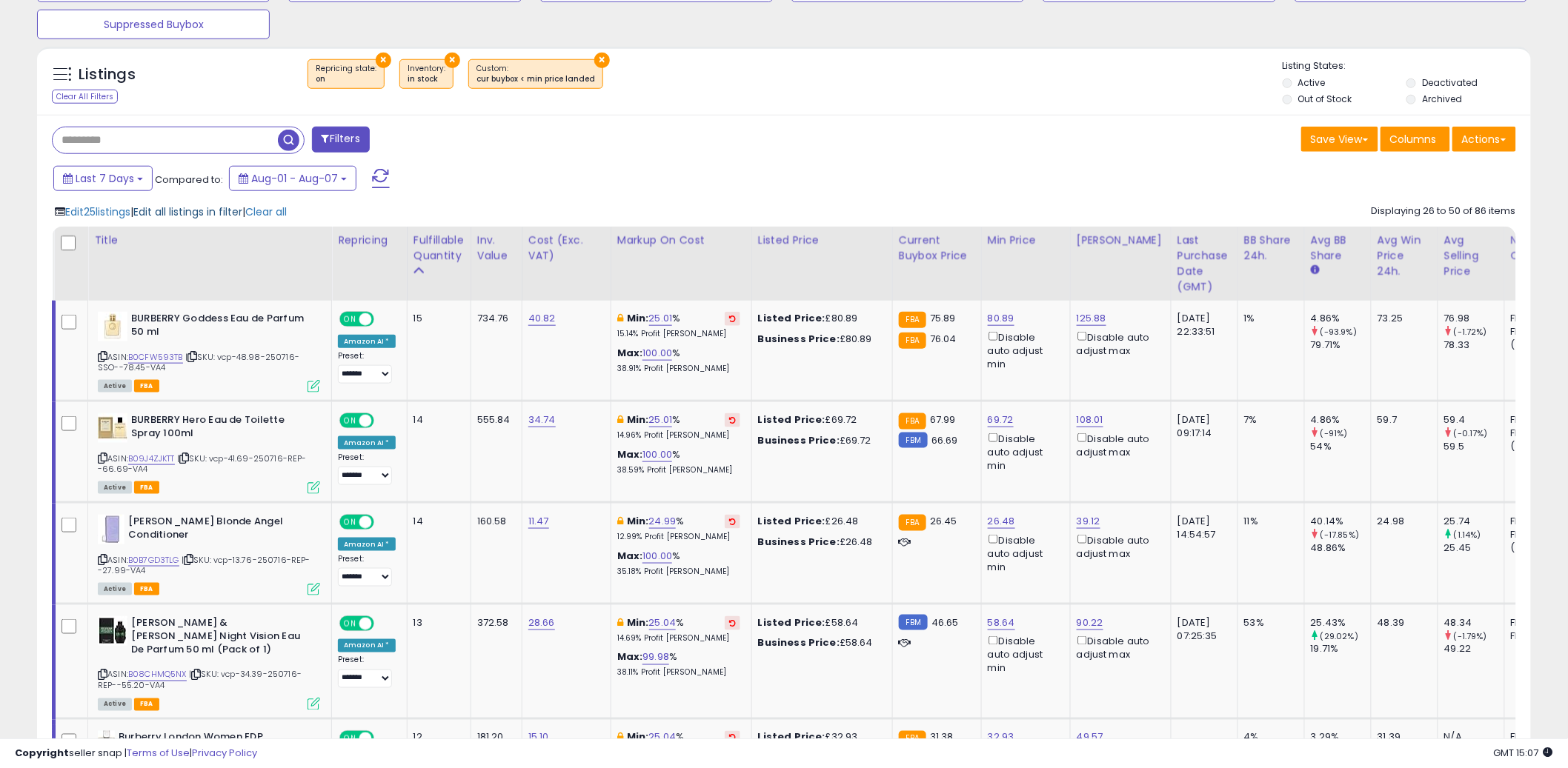
click at [184, 218] on span "Edit all listings in filter" at bounding box center [187, 212] width 109 height 15
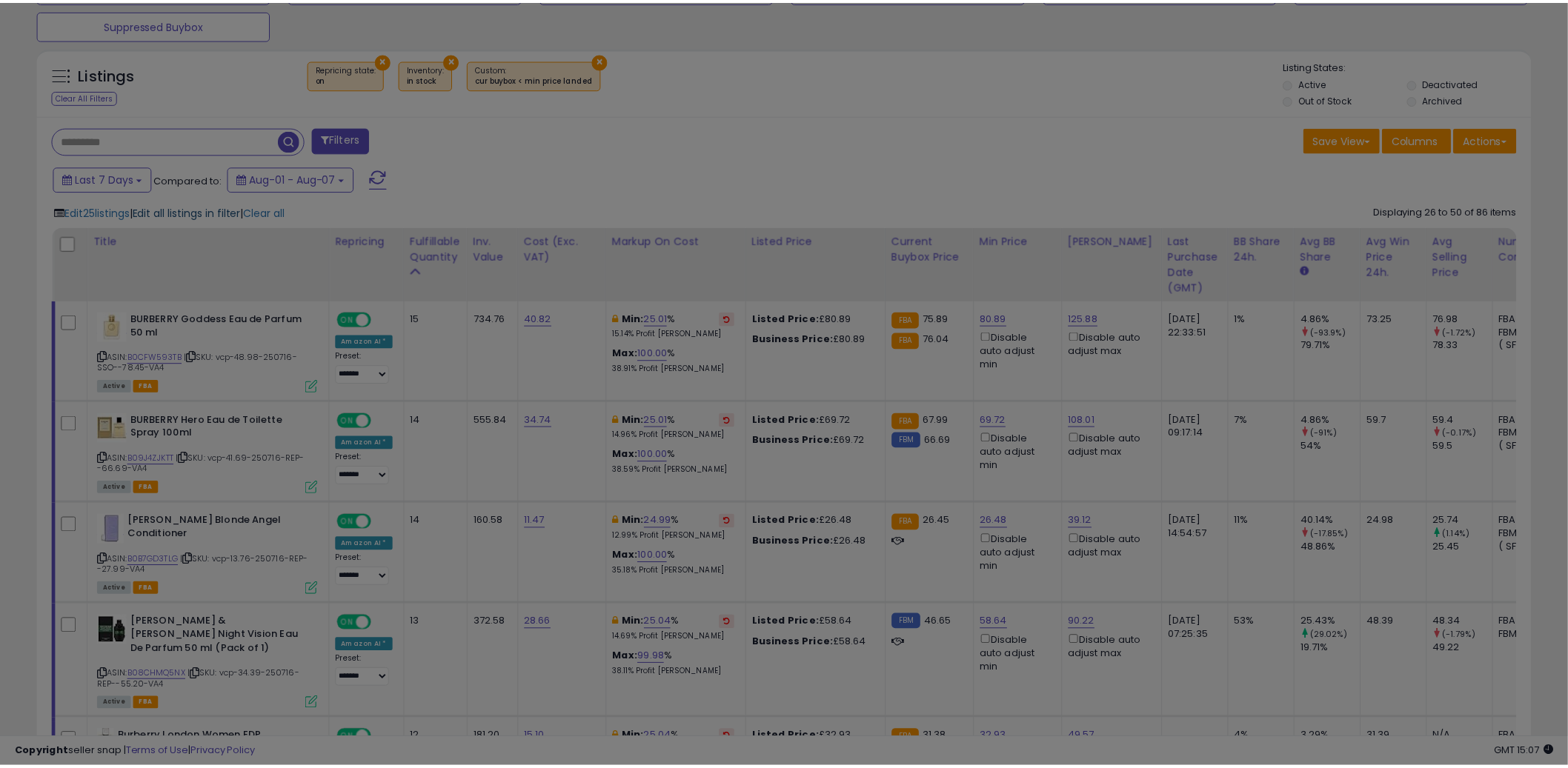
scroll to position [304, 875]
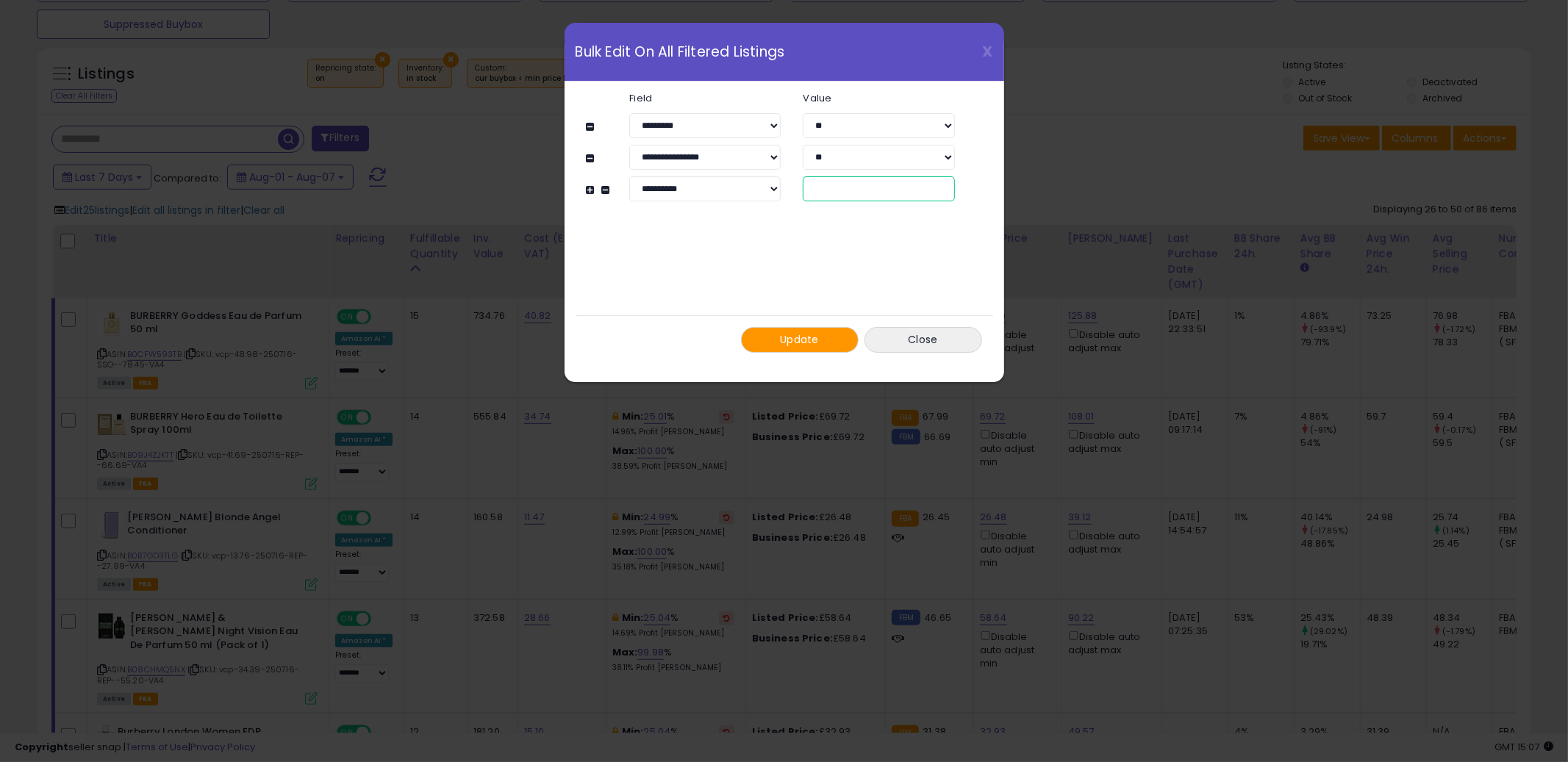
drag, startPoint x: 848, startPoint y: 191, endPoint x: 737, endPoint y: 200, distance: 111.4
click at [738, 198] on div "**********" at bounding box center [791, 188] width 369 height 25
drag, startPoint x: 854, startPoint y: 193, endPoint x: 745, endPoint y: 188, distance: 109.1
click at [745, 187] on div "**********" at bounding box center [791, 188] width 369 height 25
type input "**"
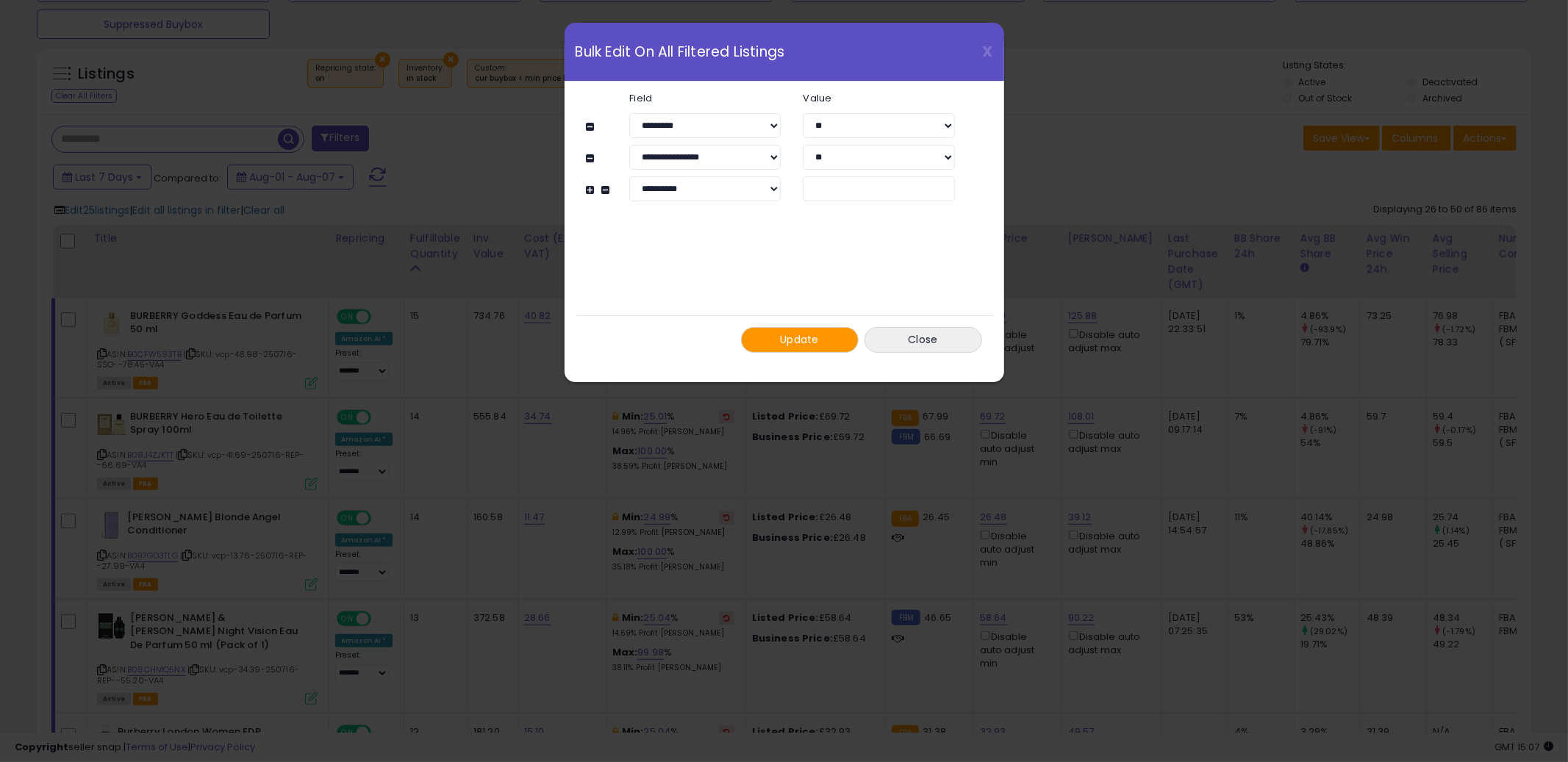
click at [790, 329] on button "Update" at bounding box center [800, 340] width 117 height 26
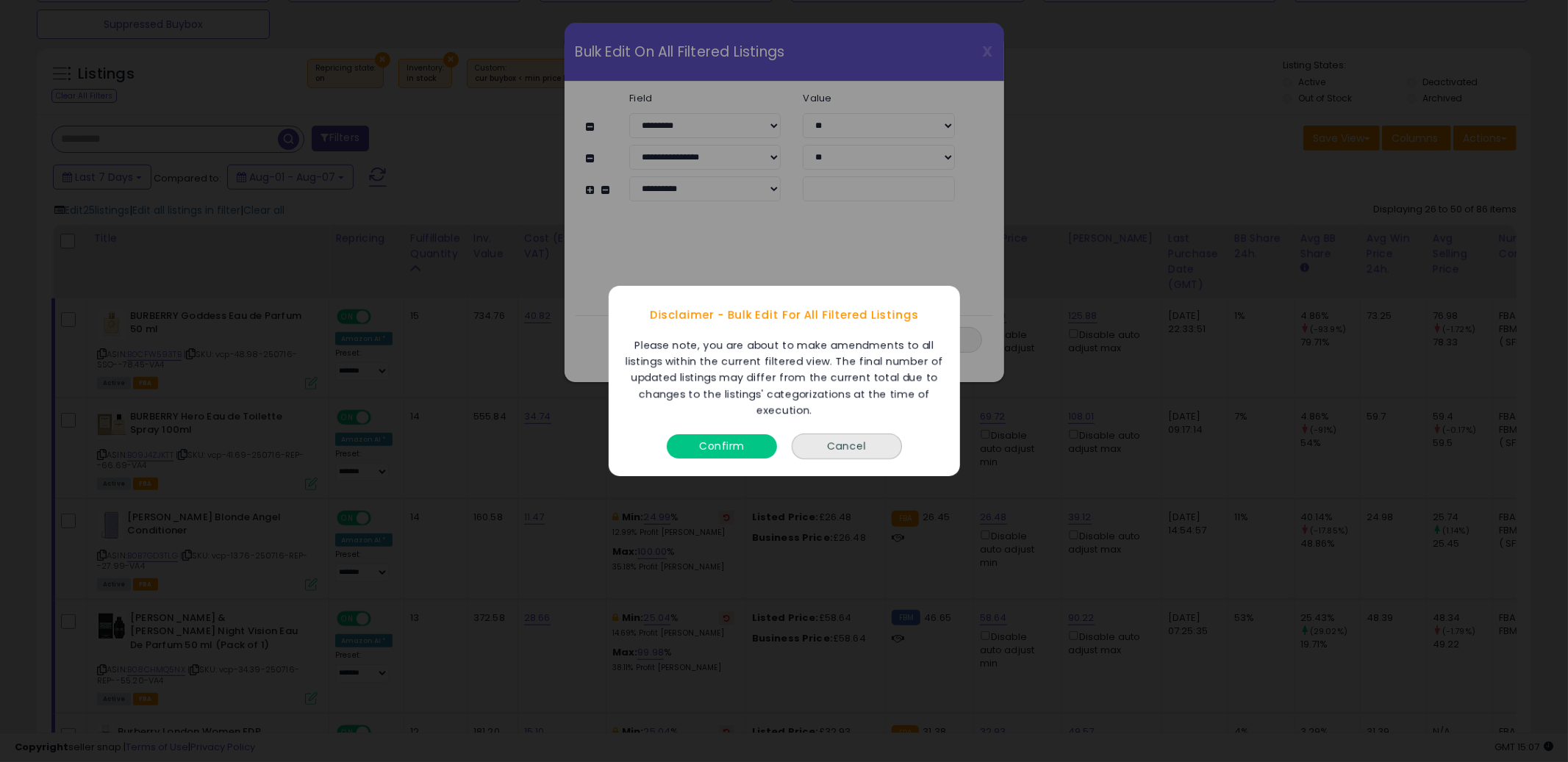
click at [741, 439] on button "Confirm" at bounding box center [722, 447] width 111 height 24
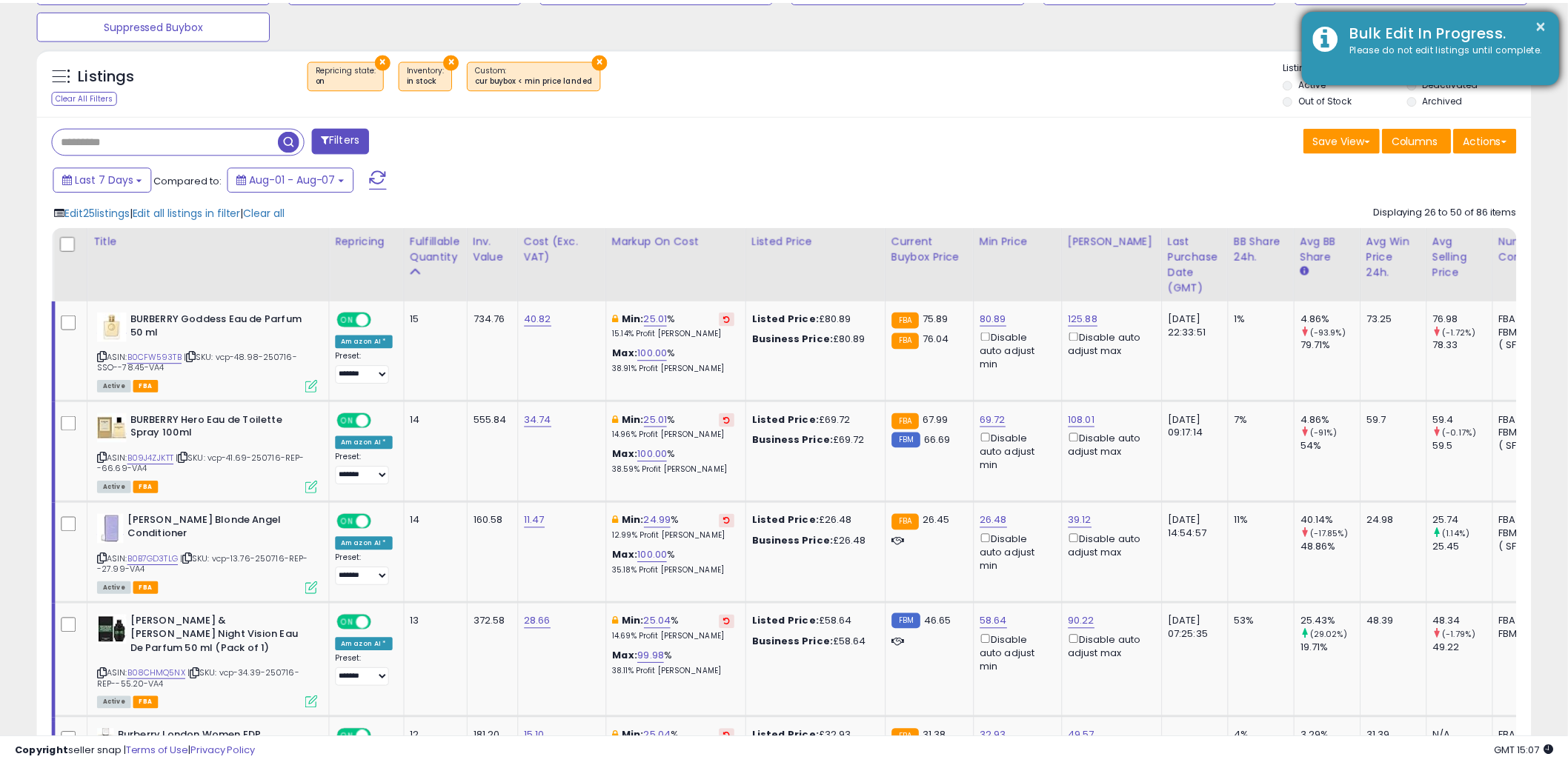
scroll to position [740616, 739949]
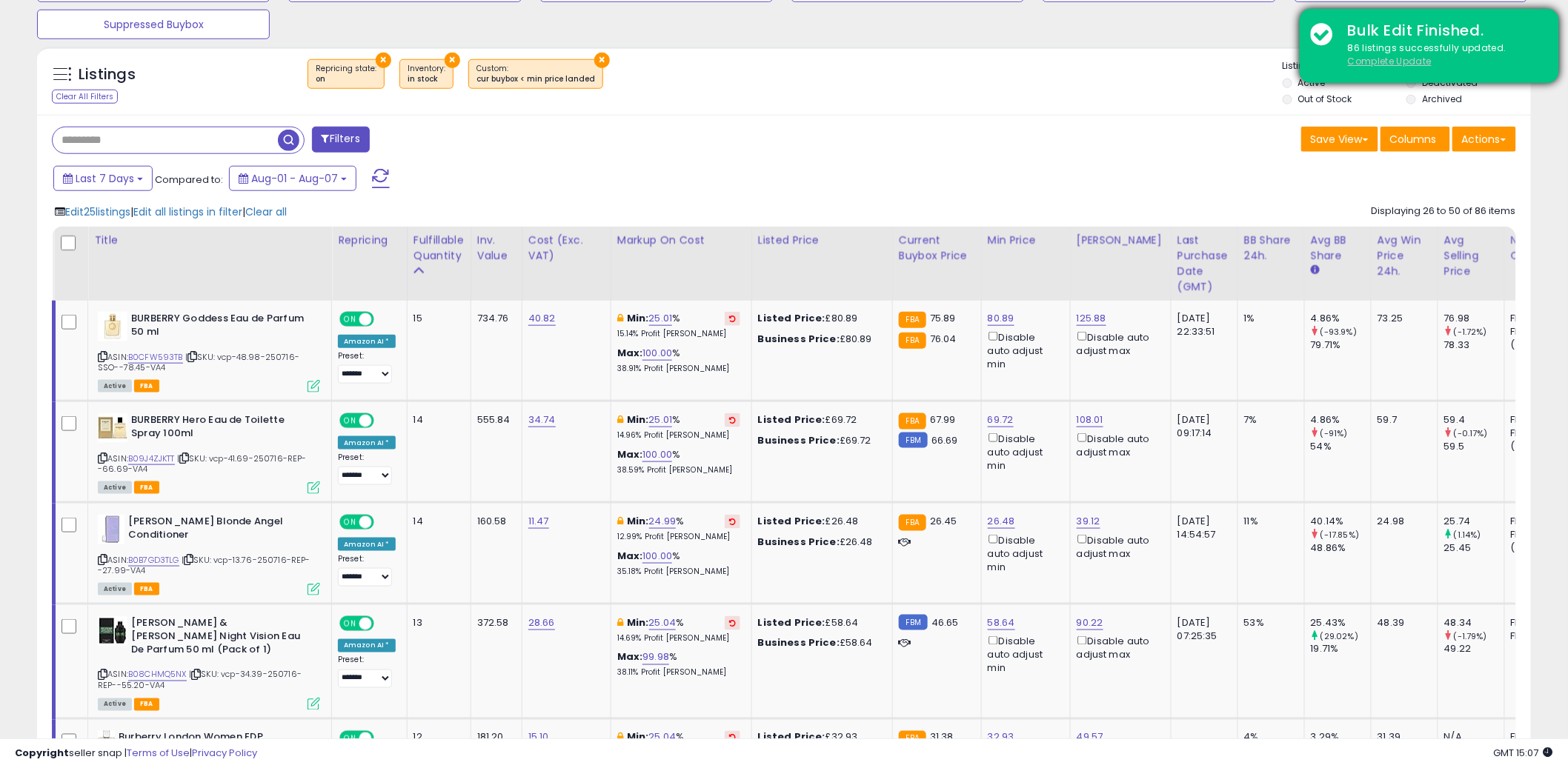
click at [1413, 63] on u "Complete Update" at bounding box center [1390, 61] width 84 height 12
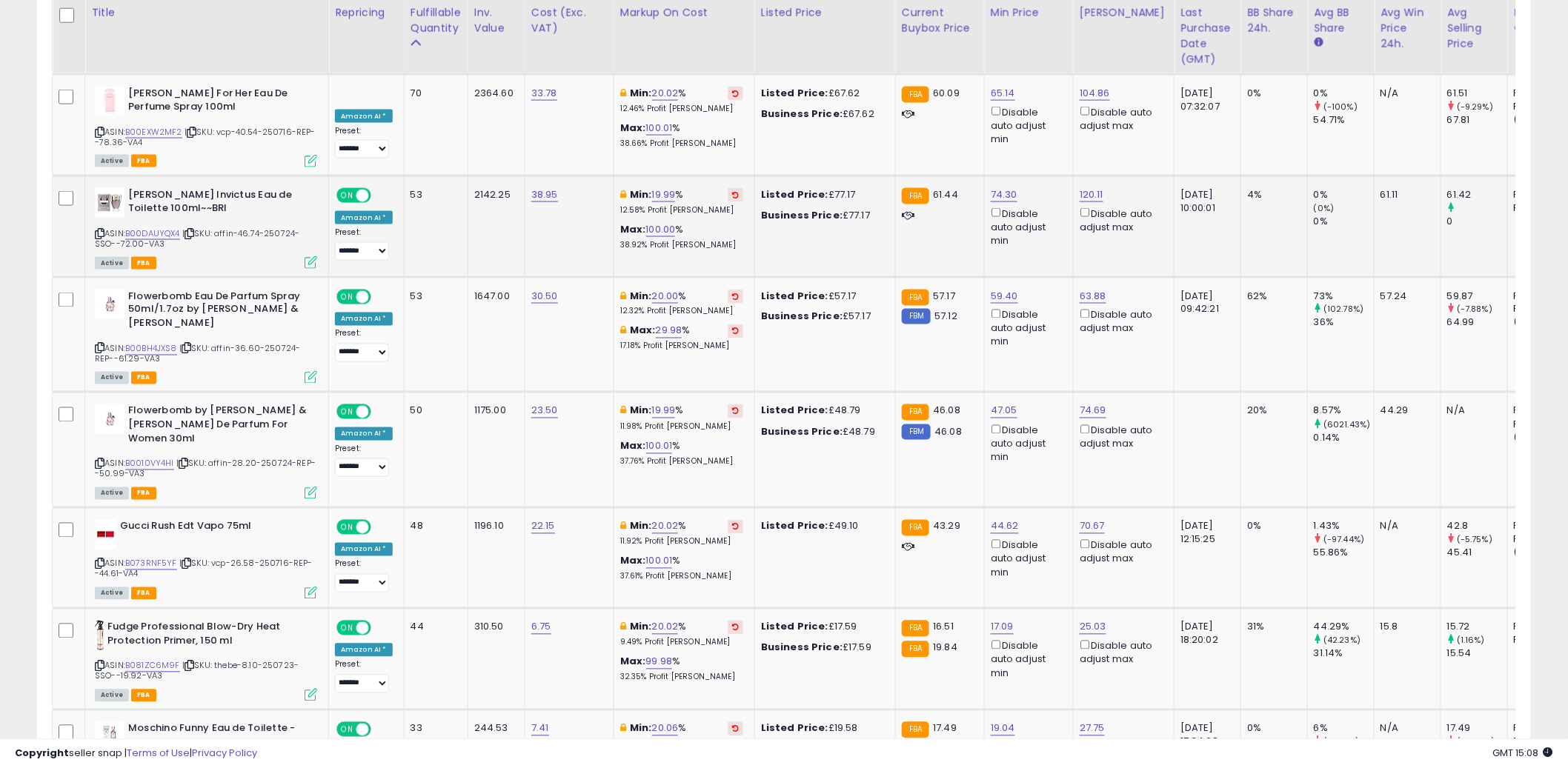
scroll to position [0, 0]
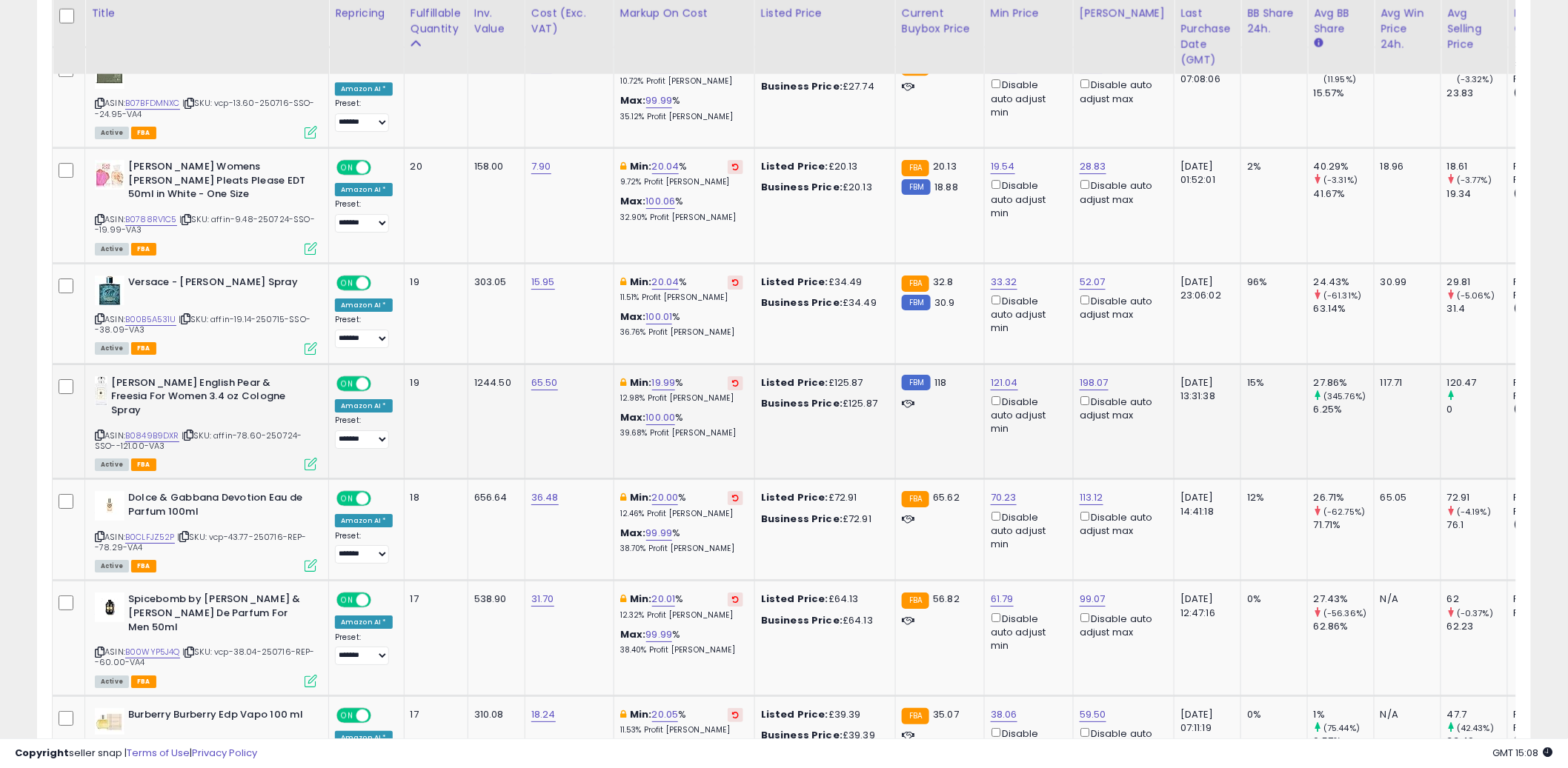
click at [311, 458] on icon at bounding box center [311, 464] width 12 height 12
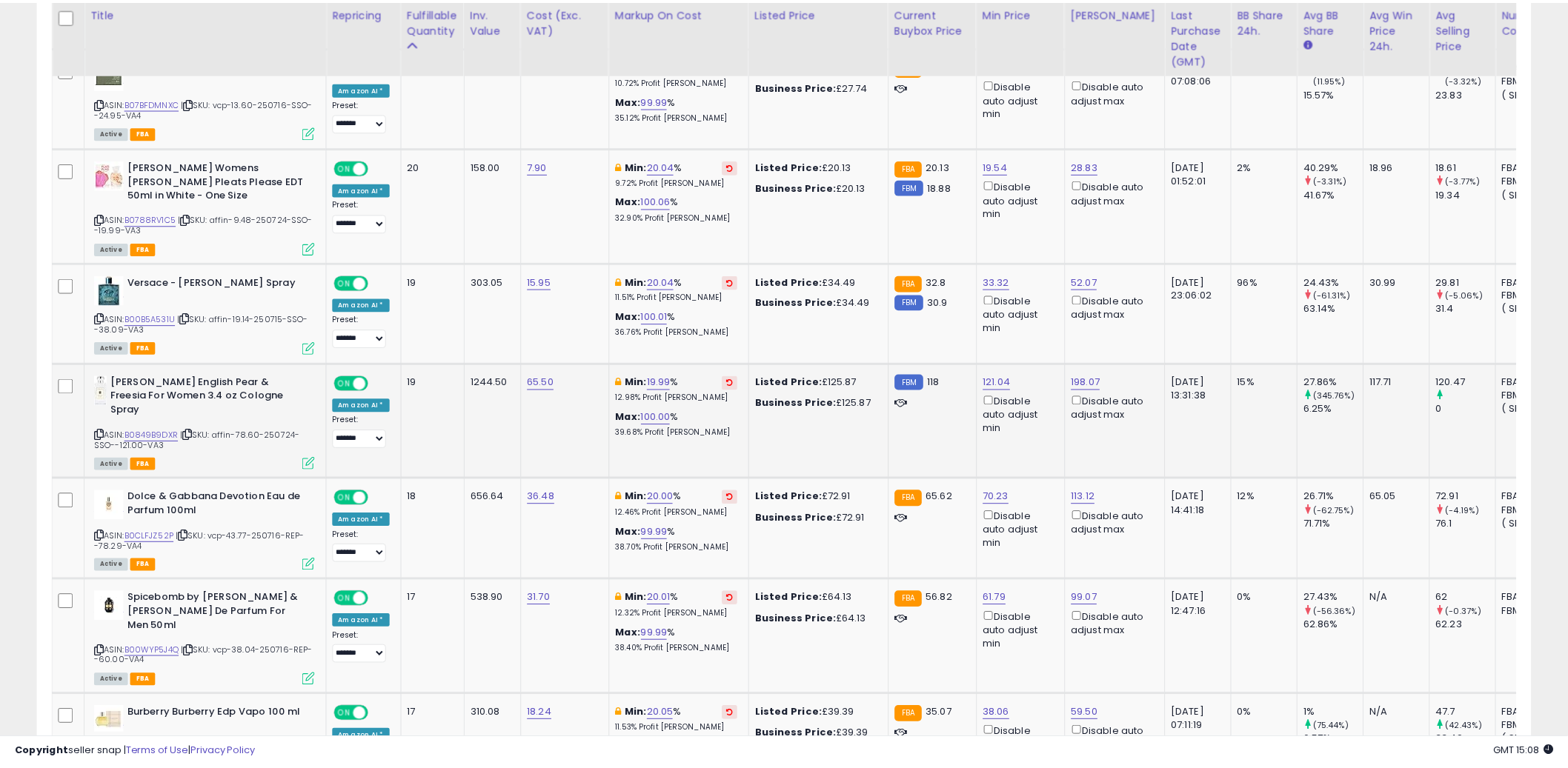
scroll to position [304, 875]
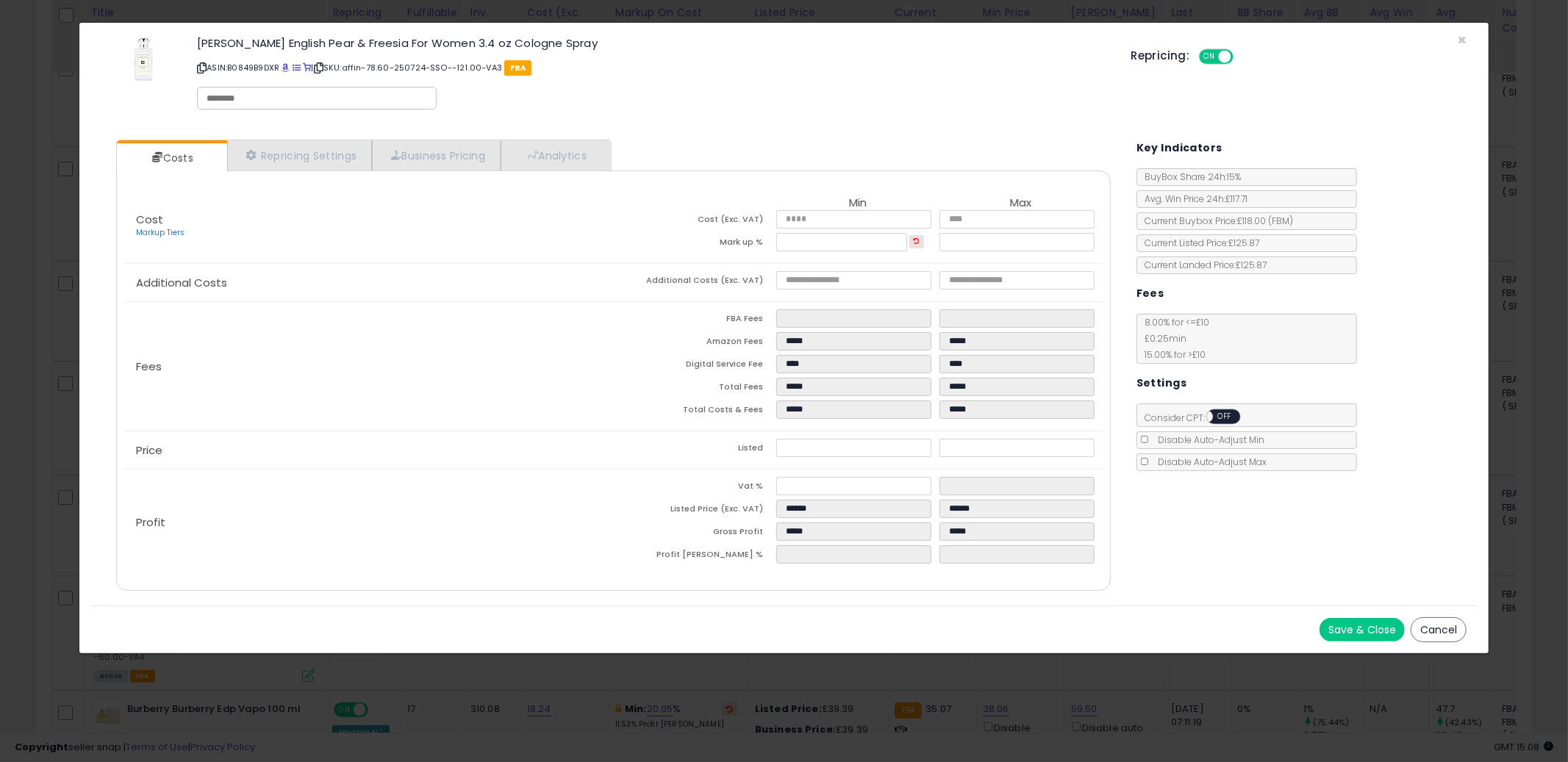
click at [1433, 624] on button "Cancel" at bounding box center [1438, 630] width 56 height 25
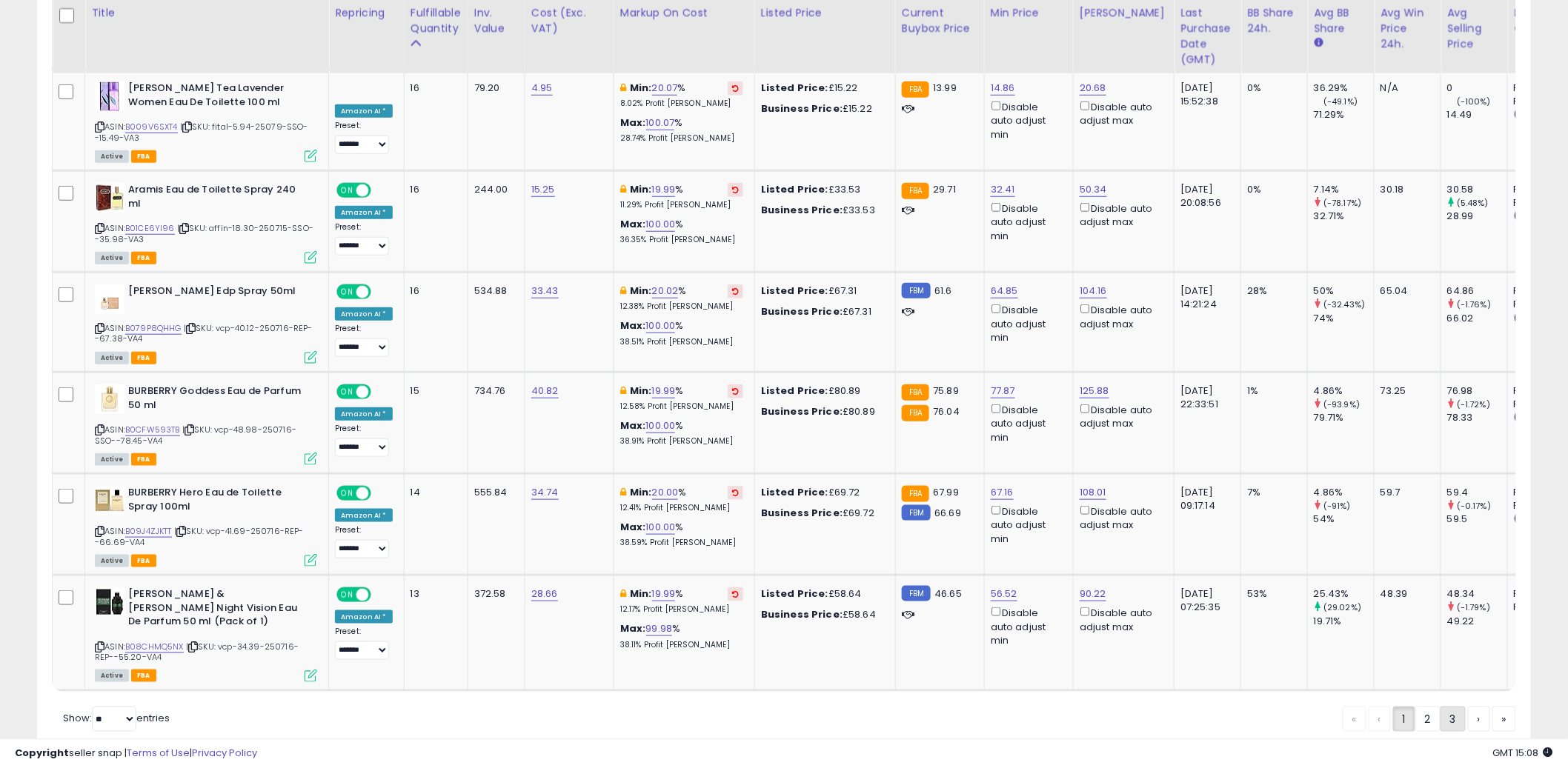
click at [1492, 707] on link "3" at bounding box center [1504, 719] width 24 height 25
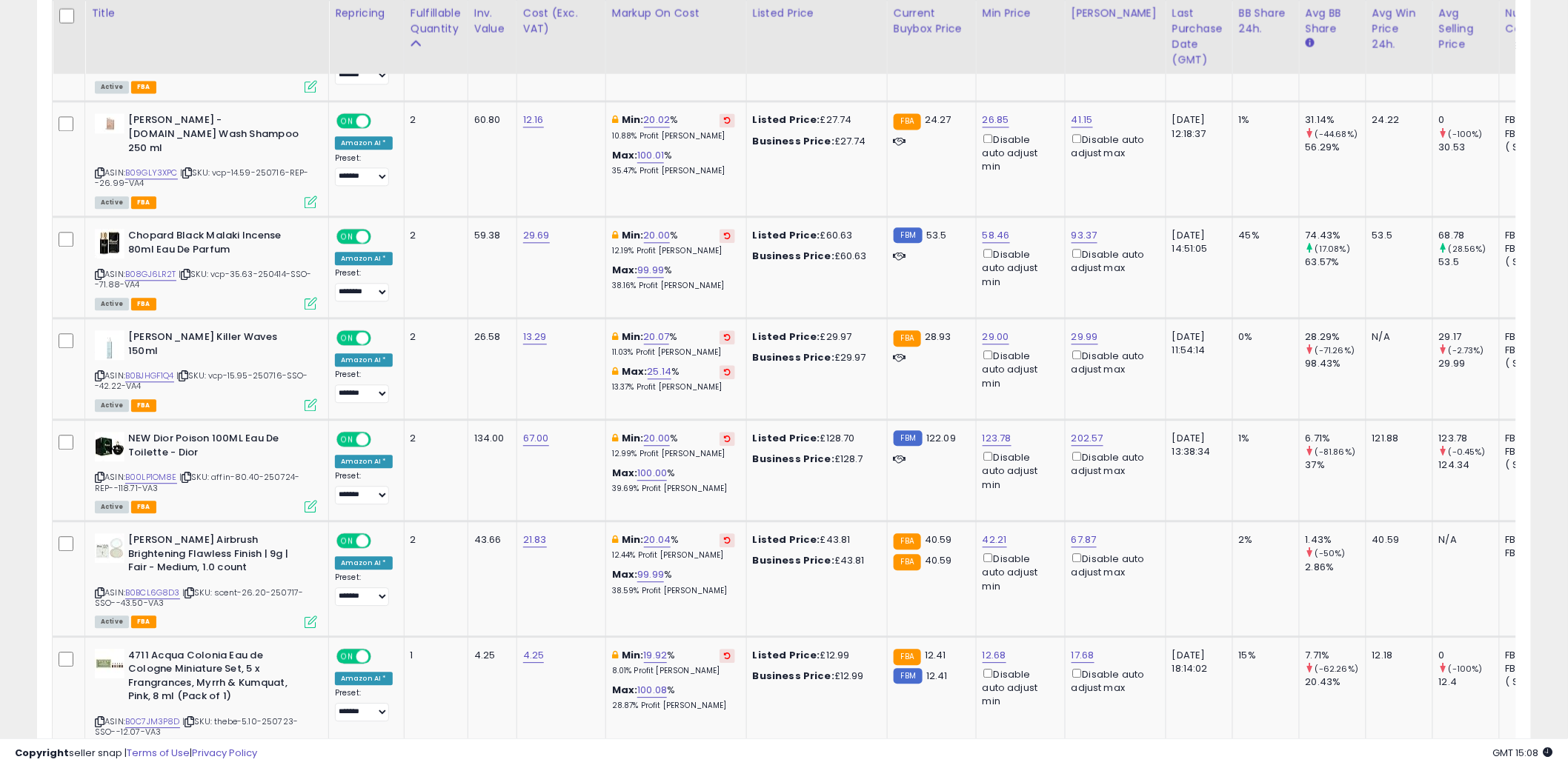
scroll to position [1760, 0]
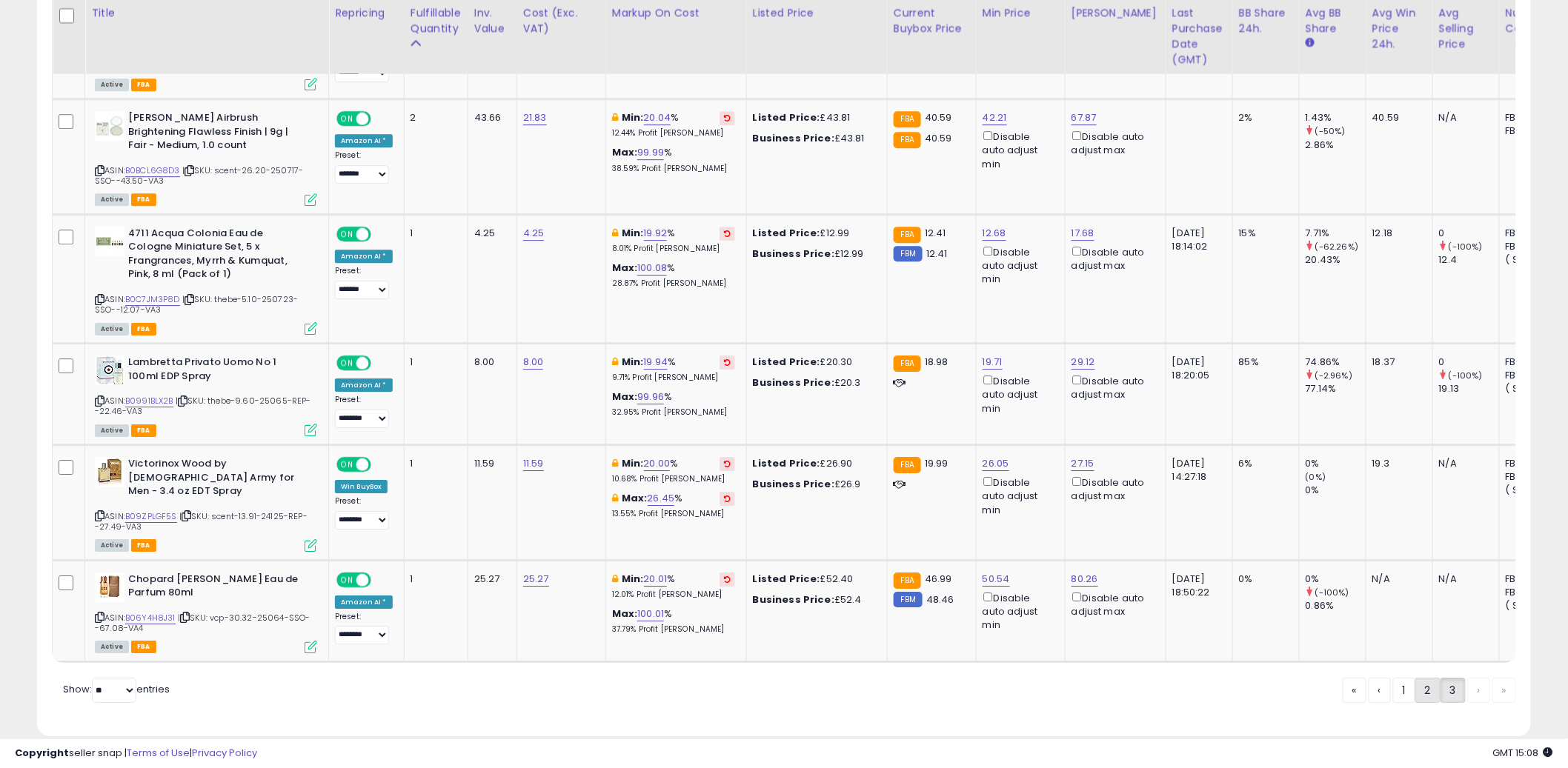
click at [1468, 678] on link "2" at bounding box center [1479, 691] width 23 height 25
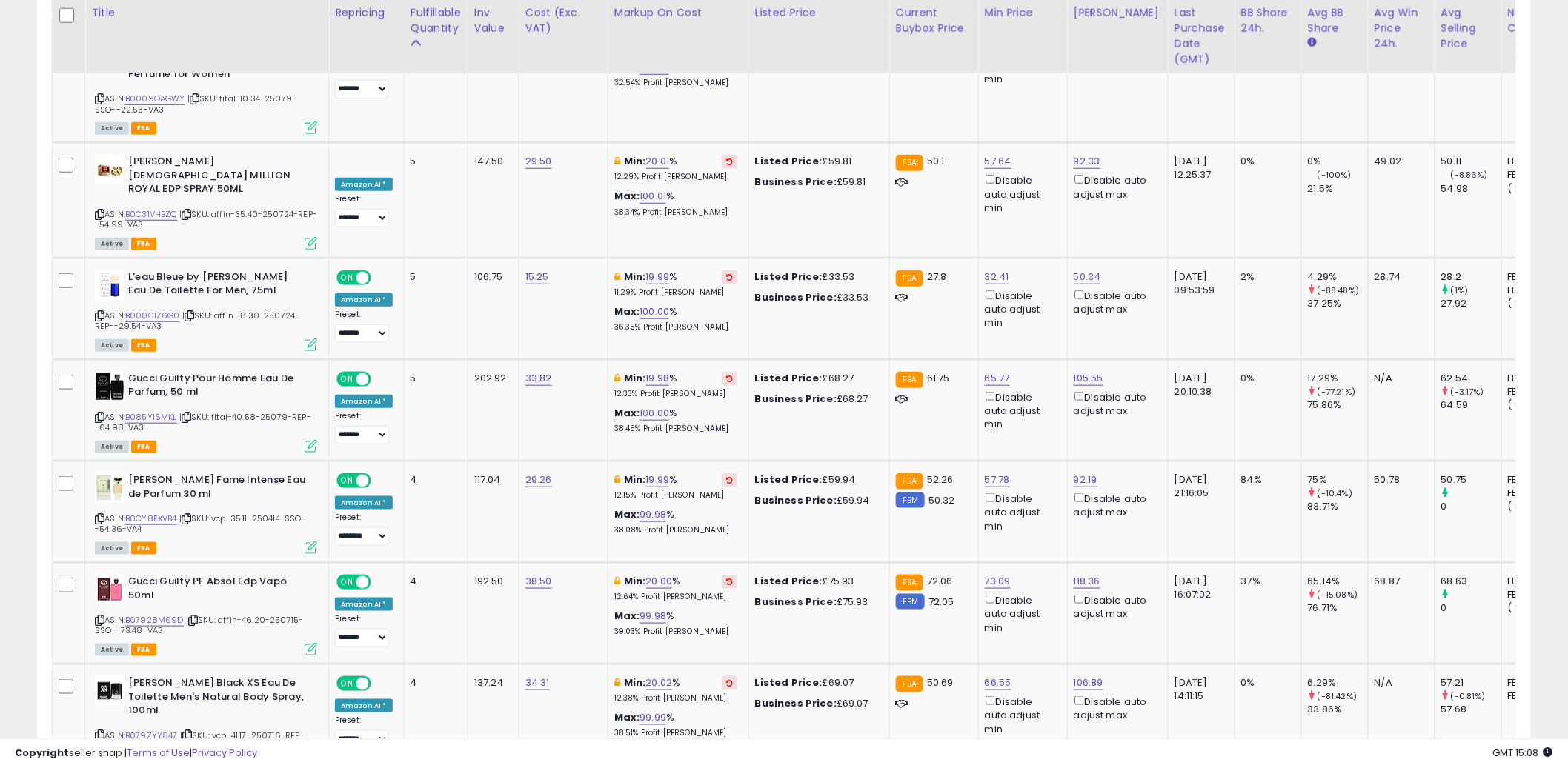
scroll to position [2850, 0]
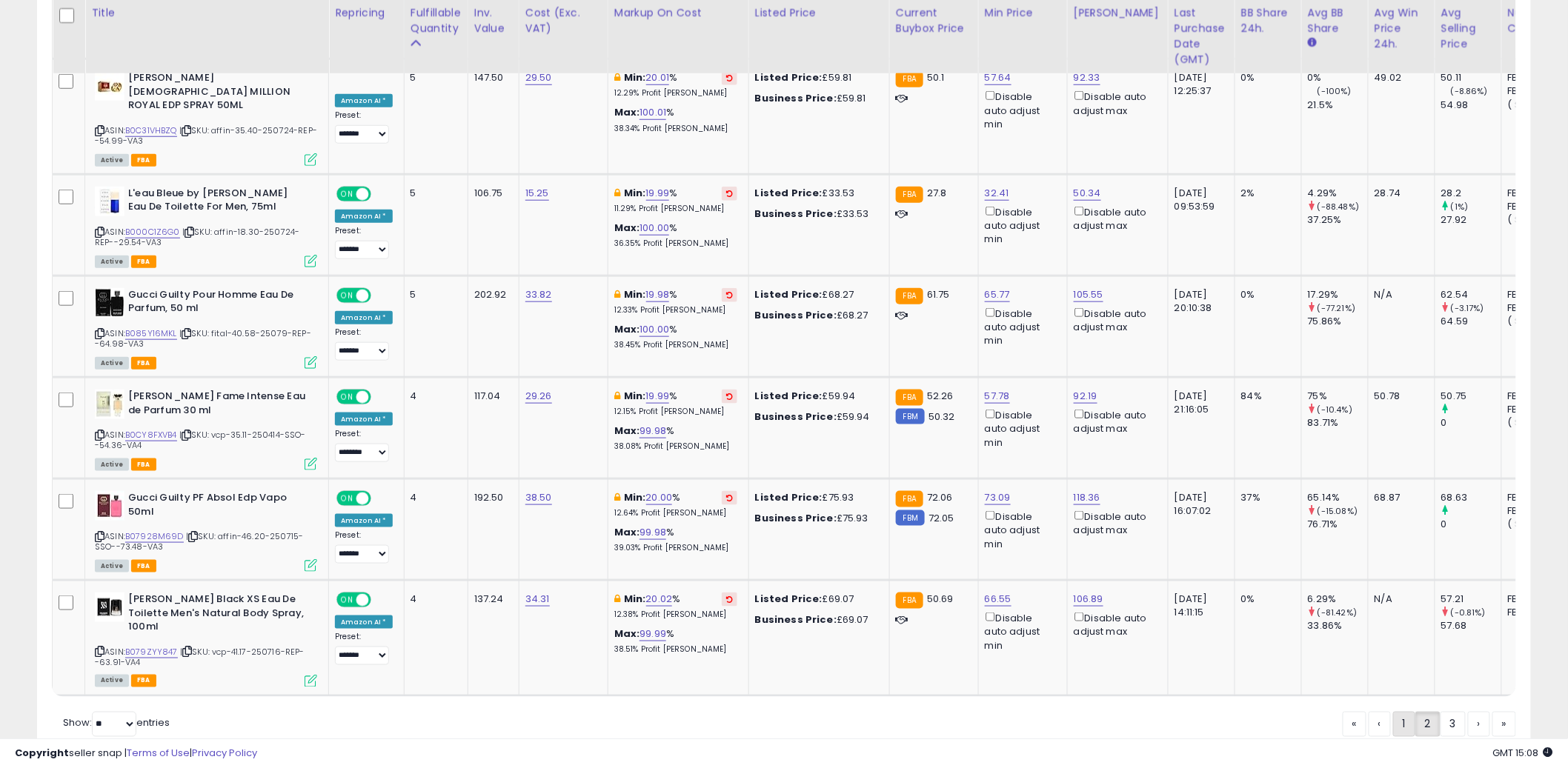
click at [1440, 712] on link "1" at bounding box center [1452, 724] width 25 height 25
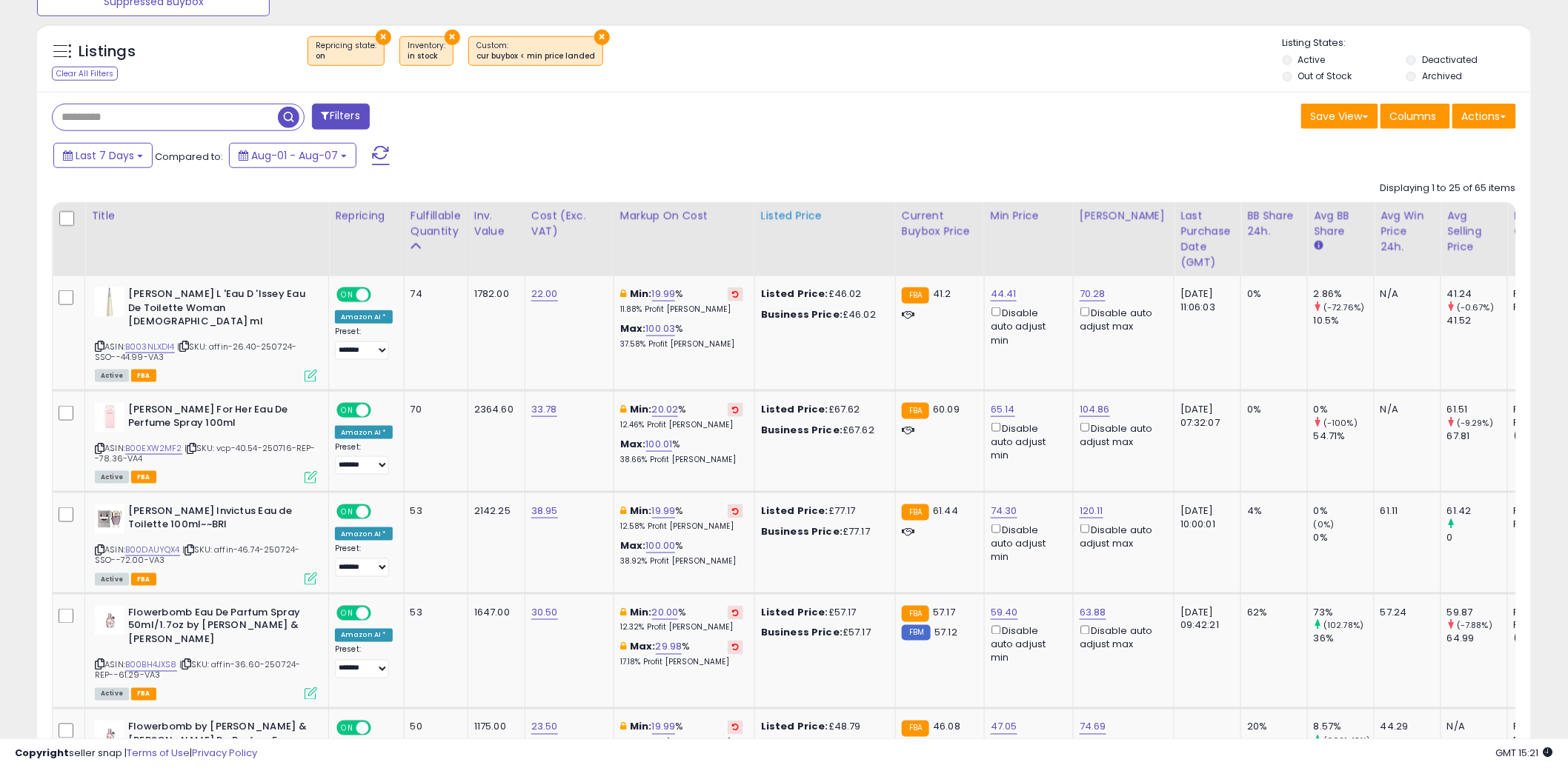
scroll to position [394, 0]
